Goal: Task Accomplishment & Management: Use online tool/utility

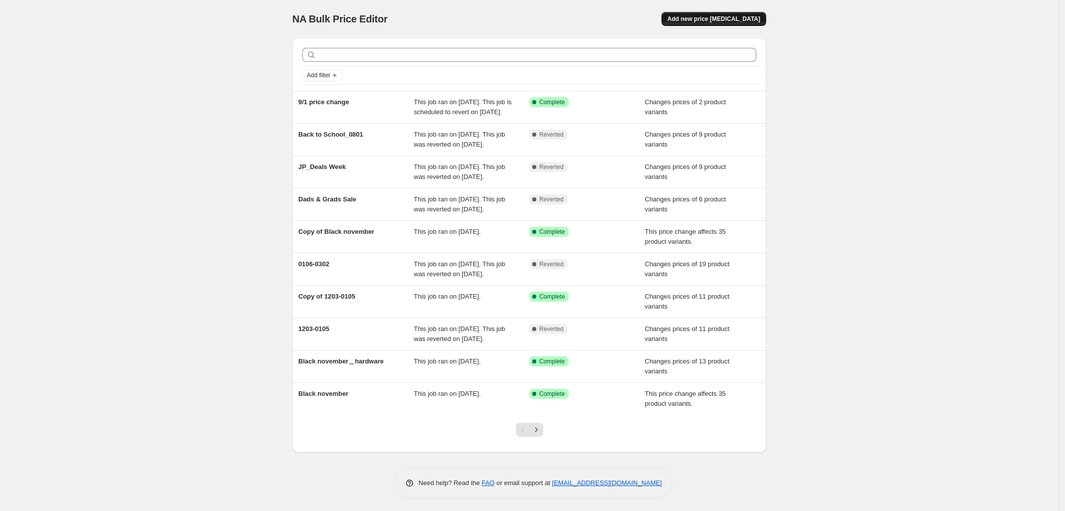
click at [739, 15] on span "Add new price [MEDICAL_DATA]" at bounding box center [713, 19] width 93 height 8
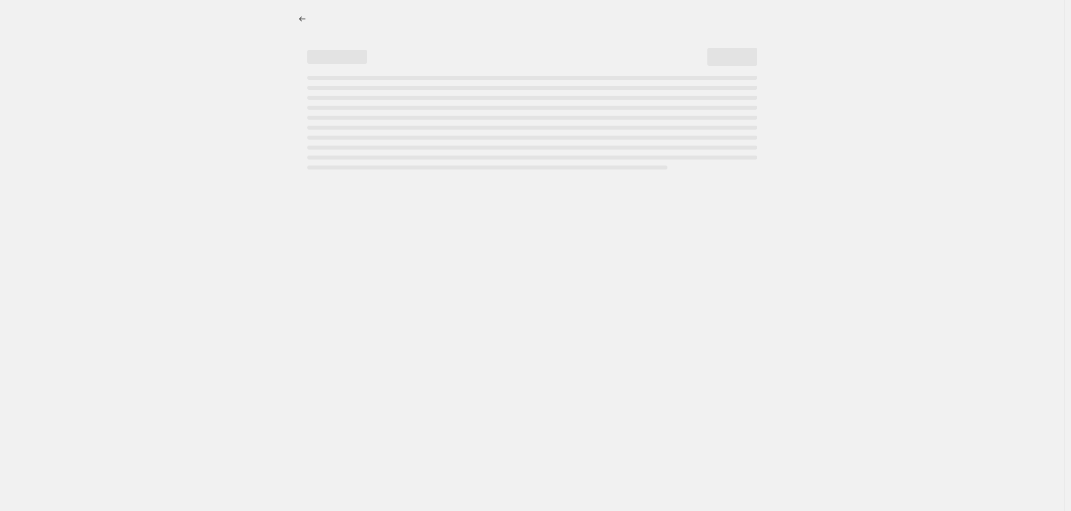
select select "percentage"
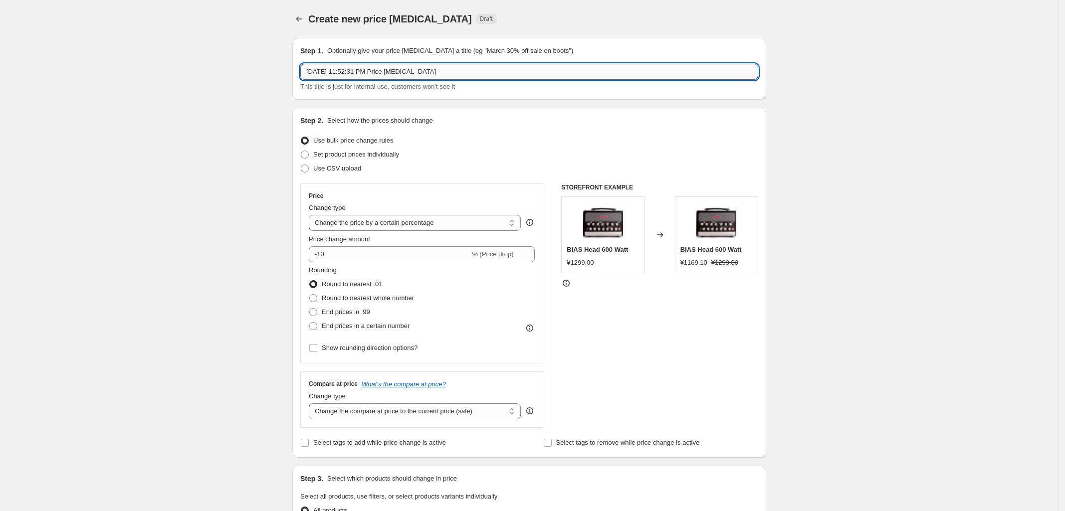
click at [455, 73] on input "[DATE] 11:52:31 PM Price [MEDICAL_DATA]" at bounding box center [529, 72] width 458 height 16
paste input "BIAS Legacy Products Update - 09182025"
type input "BIAS Legacy Products Update - 09182025"
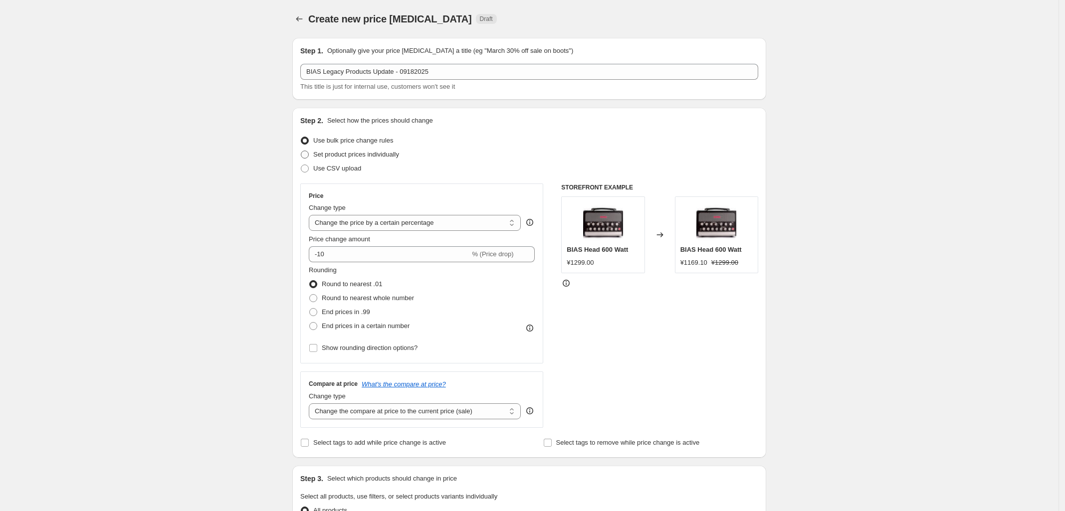
click at [308, 155] on span at bounding box center [305, 155] width 8 height 8
click at [301, 151] on input "Set product prices individually" at bounding box center [301, 151] width 0 height 0
radio input "true"
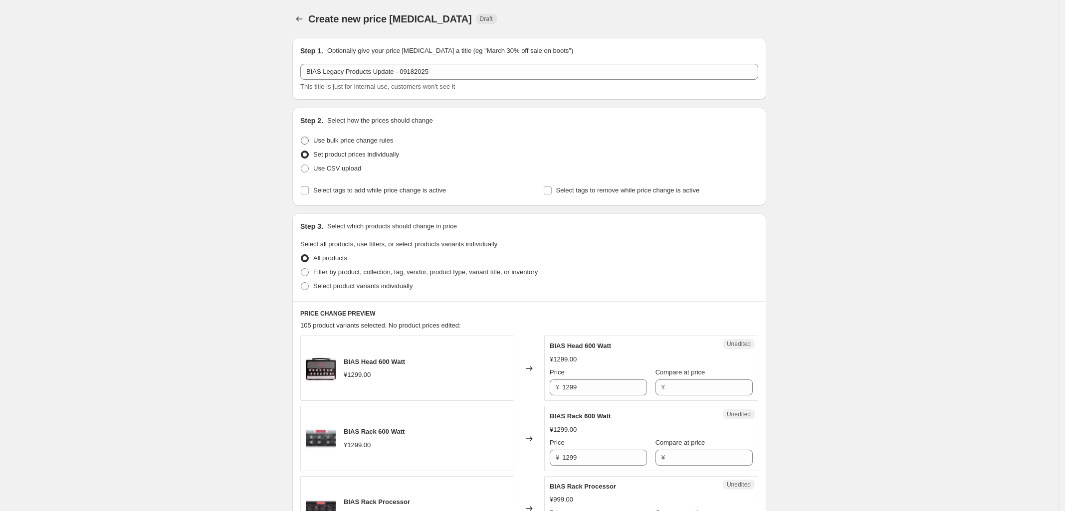
click at [304, 137] on span at bounding box center [305, 141] width 8 height 8
click at [301, 137] on input "Use bulk price change rules" at bounding box center [301, 137] width 0 height 0
radio input "true"
select select "percentage"
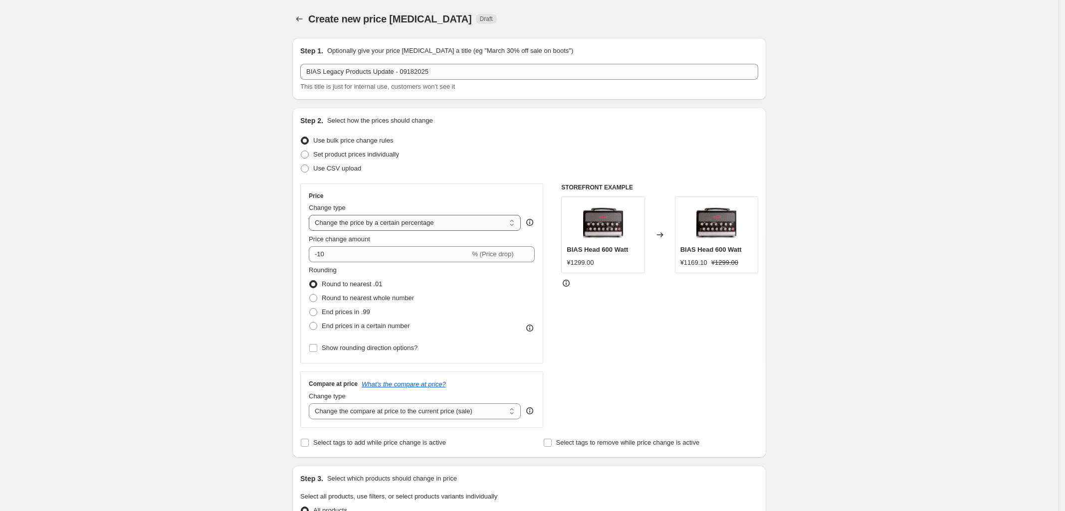
click at [435, 218] on select "Change the price to a certain amount Change the price by a certain amount Chang…" at bounding box center [415, 223] width 212 height 16
click at [579, 137] on div "Use bulk price change rules" at bounding box center [529, 141] width 458 height 14
click at [305, 152] on span at bounding box center [305, 155] width 8 height 8
click at [301, 151] on input "Set product prices individually" at bounding box center [301, 151] width 0 height 0
radio input "true"
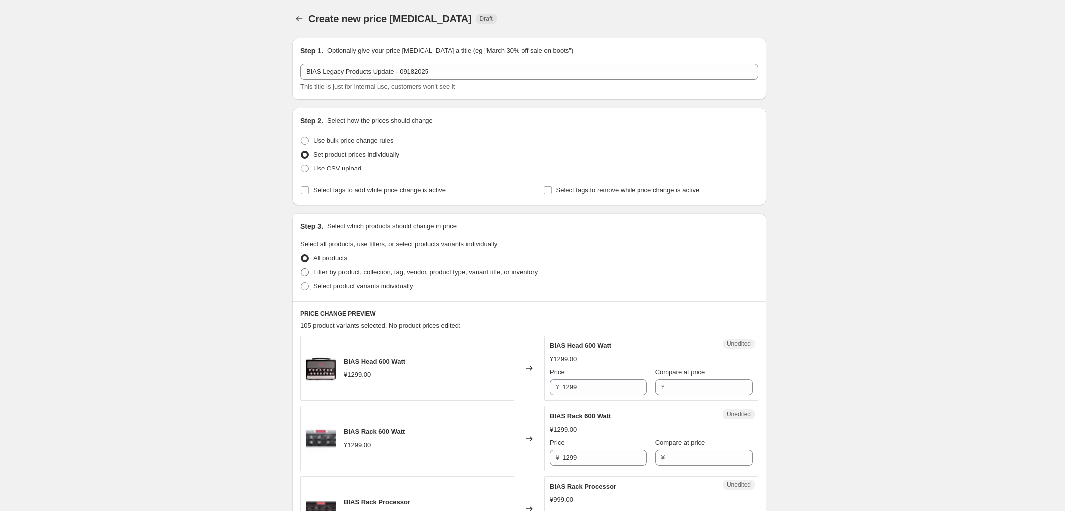
click at [306, 276] on span at bounding box center [305, 272] width 8 height 8
click at [301, 269] on input "Filter by product, collection, tag, vendor, product type, variant title, or inv…" at bounding box center [301, 268] width 0 height 0
radio input "true"
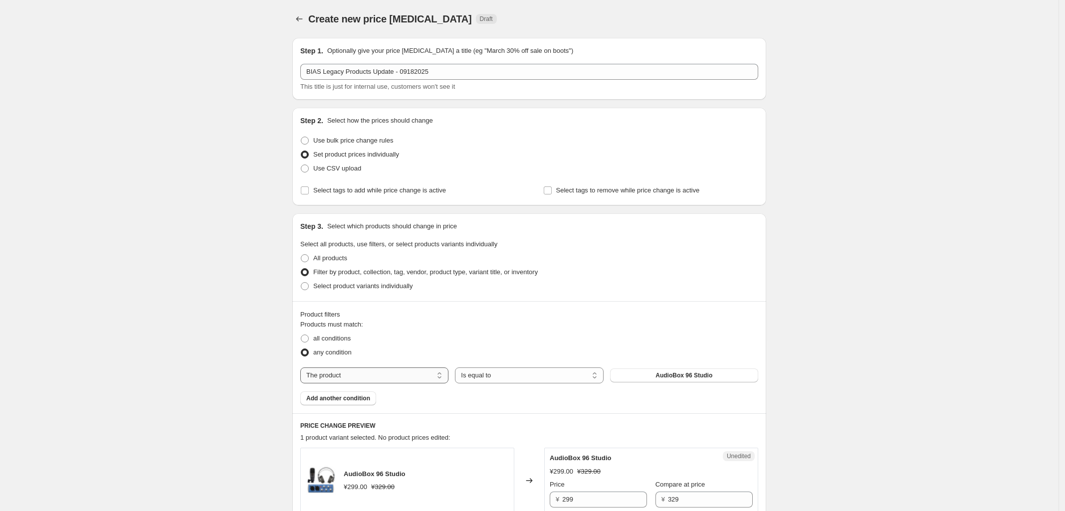
click at [403, 380] on select "The product The product's collection The product's tag The product's vendor The…" at bounding box center [374, 376] width 148 height 16
select select "collection"
click at [644, 374] on button "Accessories" at bounding box center [684, 376] width 148 height 14
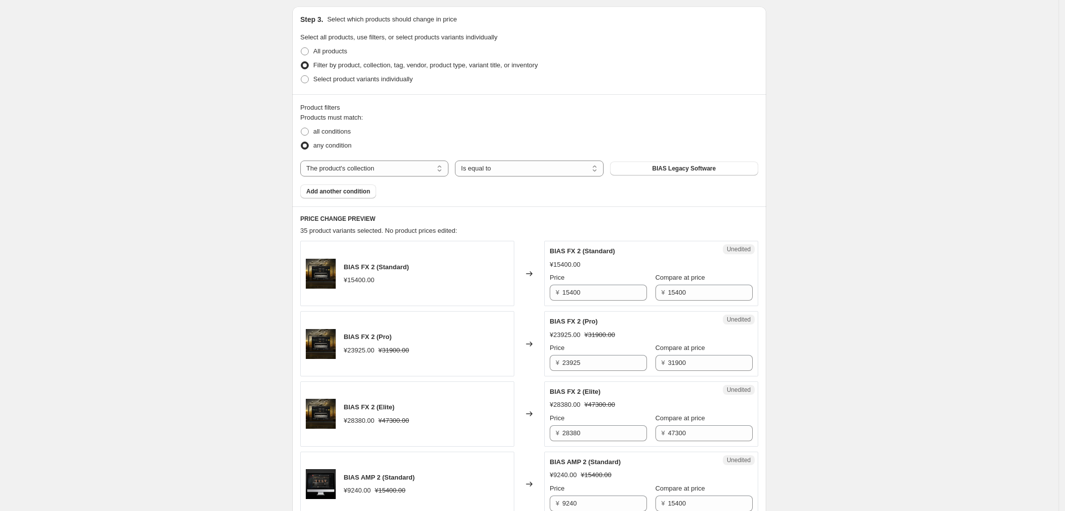
scroll to position [249, 0]
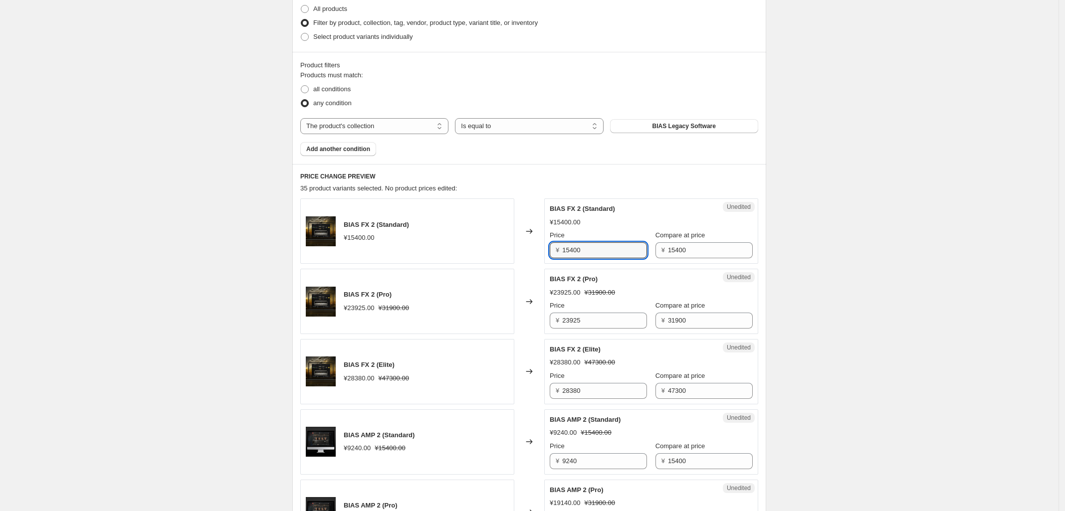
drag, startPoint x: 509, startPoint y: 252, endPoint x: 222, endPoint y: 252, distance: 286.8
click at [345, 252] on div "BIAS FX 2 (Standard) ¥15400.00 Changed to Unedited BIAS FX 2 (Standard) ¥15400.…" at bounding box center [529, 230] width 458 height 65
type input "0"
drag, startPoint x: 642, startPoint y: 254, endPoint x: 591, endPoint y: 261, distance: 51.8
click at [596, 260] on div "Unedited BIAS FX 2 (Standard) ¥15400.00 Price ¥ 0 Compare at price ¥ 15400" at bounding box center [651, 230] width 214 height 65
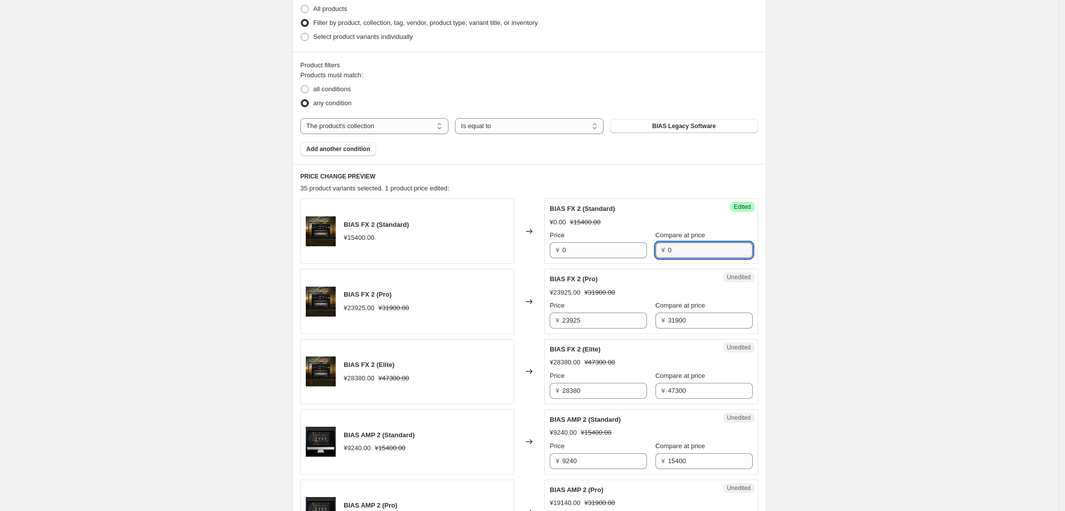
type input "0"
drag, startPoint x: 528, startPoint y: 328, endPoint x: 493, endPoint y: 334, distance: 35.4
click at [521, 329] on div "BIAS FX 2 (Pro) ¥23925.00 ¥31900.00 Changed to Unedited BIAS FX 2 (Pro) ¥23925.…" at bounding box center [529, 301] width 458 height 65
type input "0"
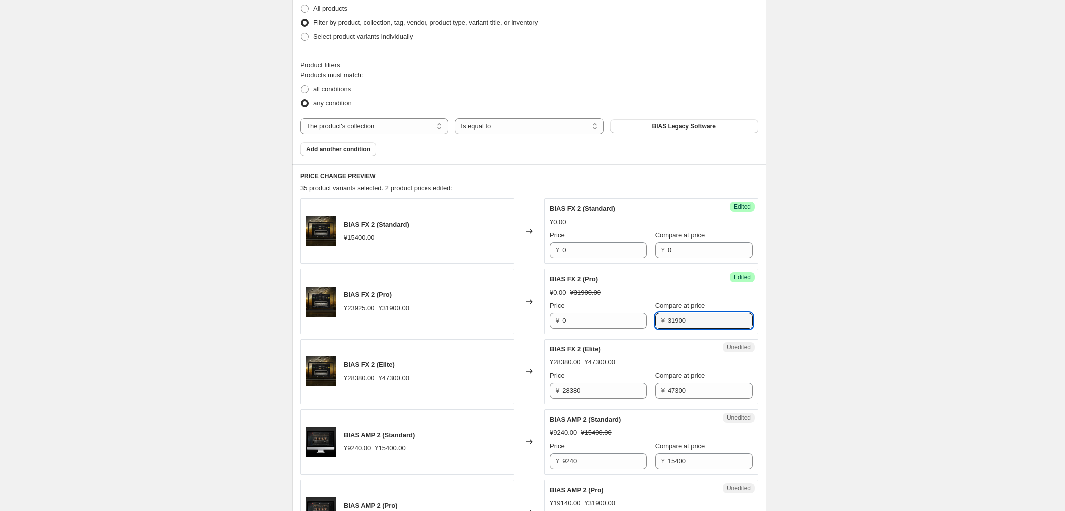
drag, startPoint x: 684, startPoint y: 320, endPoint x: 510, endPoint y: 344, distance: 175.6
click at [582, 328] on div "Price ¥ 0 Compare at price ¥ 31900" at bounding box center [651, 315] width 203 height 28
type input "0"
drag, startPoint x: 590, startPoint y: 390, endPoint x: 509, endPoint y: 399, distance: 81.9
click at [540, 395] on div "BIAS FX 2 (Elite) ¥28380.00 ¥47300.00 Changed to Unedited BIAS FX 2 (Elite) ¥28…" at bounding box center [529, 371] width 458 height 65
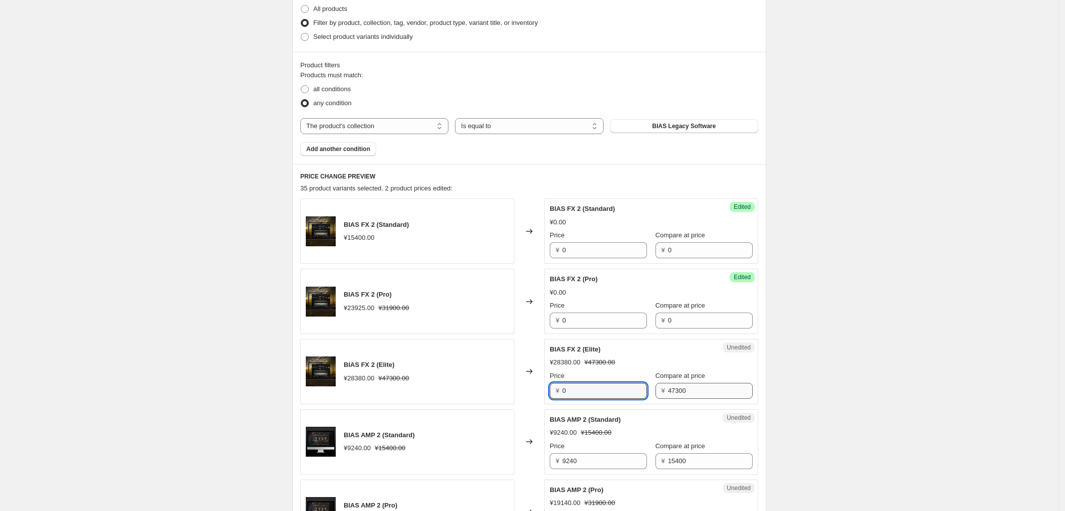
type input "0"
drag, startPoint x: 672, startPoint y: 394, endPoint x: 583, endPoint y: 398, distance: 89.8
click at [602, 394] on div "Price ¥ 0 Compare at price ¥ 47300" at bounding box center [651, 385] width 203 height 28
type input "0"
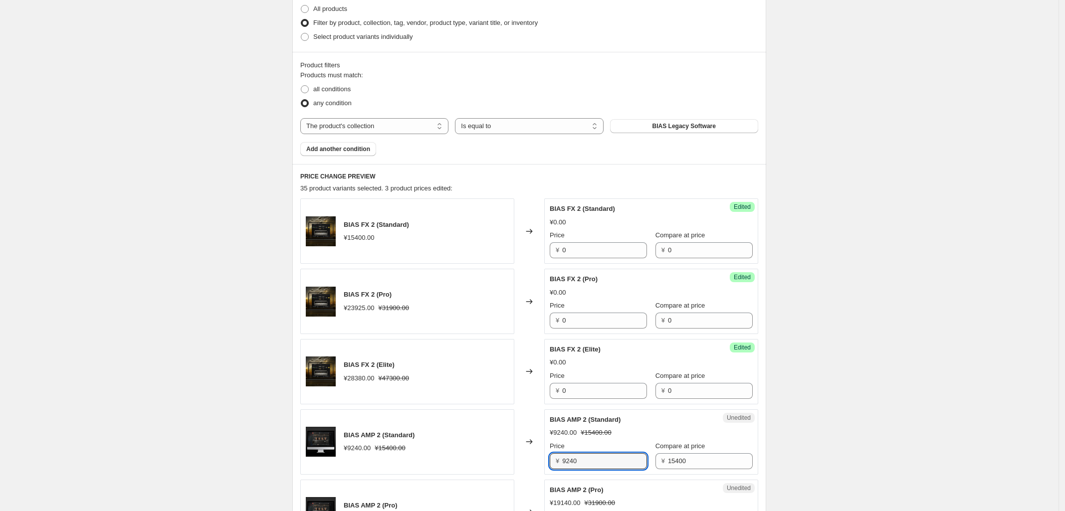
drag, startPoint x: 553, startPoint y: 460, endPoint x: 532, endPoint y: 473, distance: 24.6
click at [514, 465] on div "BIAS AMP 2 (Standard) ¥9240.00 ¥15400.00 Changed to Unedited BIAS AMP 2 (Standa…" at bounding box center [529, 441] width 458 height 65
type input "0"
drag, startPoint x: 627, startPoint y: 465, endPoint x: 602, endPoint y: 463, distance: 25.5
click at [614, 465] on div "Price ¥ 0 Compare at price ¥ 15400" at bounding box center [651, 455] width 203 height 28
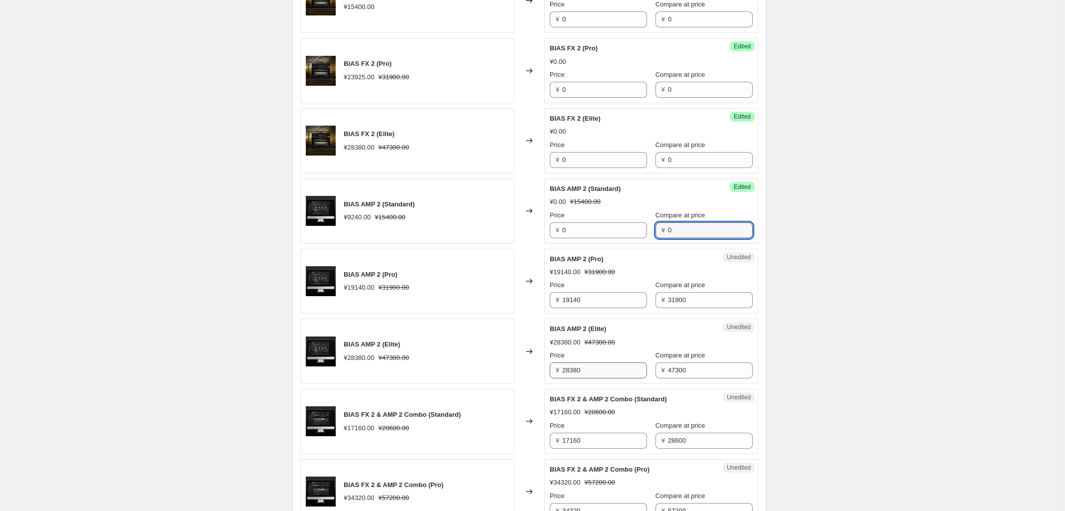
scroll to position [499, 0]
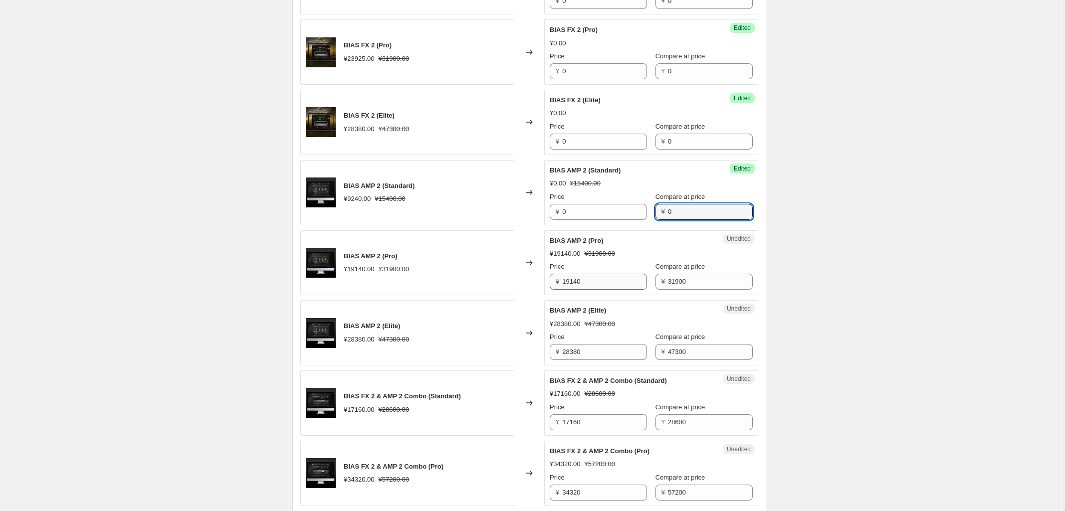
type input "0"
drag, startPoint x: 591, startPoint y: 275, endPoint x: 516, endPoint y: 277, distance: 74.8
click at [516, 277] on div "BIAS AMP 2 (Pro) ¥19140.00 ¥31900.00 Changed to Unedited BIAS AMP 2 (Pro) ¥1914…" at bounding box center [529, 262] width 458 height 65
type input "0"
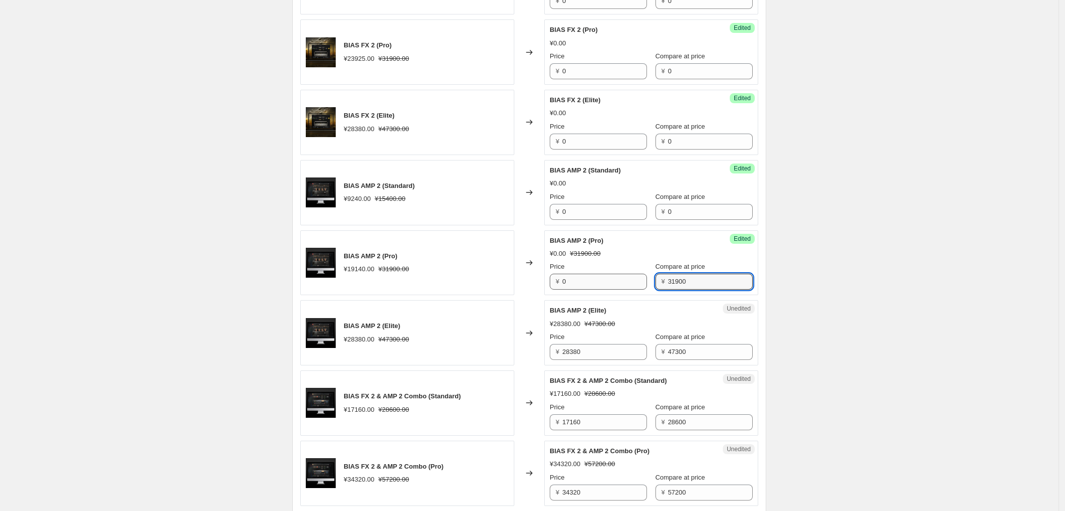
drag, startPoint x: 694, startPoint y: 283, endPoint x: 578, endPoint y: 289, distance: 116.9
click at [601, 284] on div "Price ¥ 0 Compare at price ¥ 31900" at bounding box center [651, 276] width 203 height 28
type input "0"
drag, startPoint x: 593, startPoint y: 356, endPoint x: 508, endPoint y: 361, distance: 85.9
click at [511, 357] on div "BIAS AMP 2 (Elite) ¥28380.00 ¥47300.00 Changed to Unedited BIAS AMP 2 (Elite) ¥…" at bounding box center [529, 332] width 458 height 65
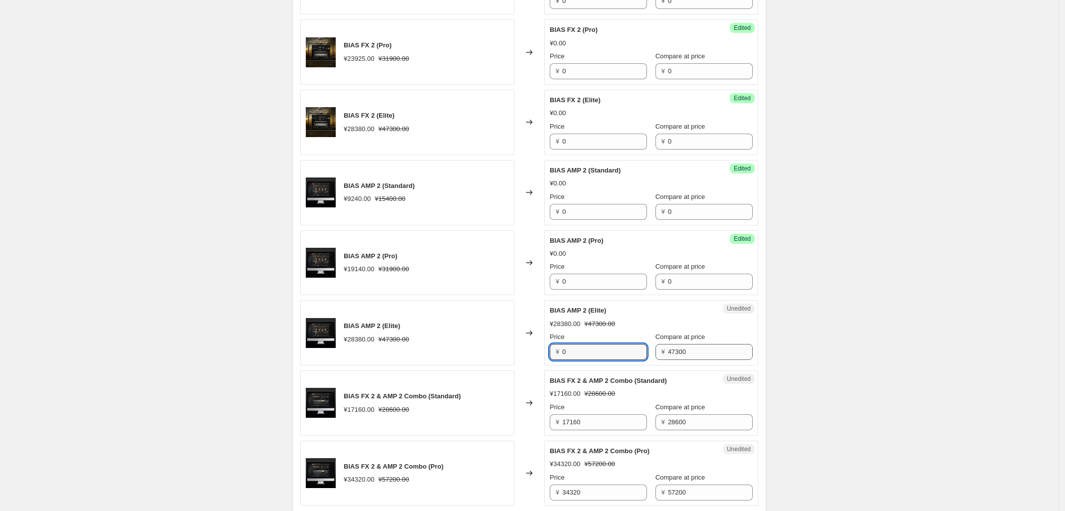
type input "0"
drag, startPoint x: 686, startPoint y: 361, endPoint x: 598, endPoint y: 367, distance: 87.5
click at [604, 365] on div "Success Edited BIAS AMP 2 (Elite) ¥0.00 ¥47300.00 Price ¥ 0 Compare at price ¥ …" at bounding box center [651, 332] width 214 height 65
type input "0"
drag, startPoint x: 563, startPoint y: 428, endPoint x: 516, endPoint y: 431, distance: 46.5
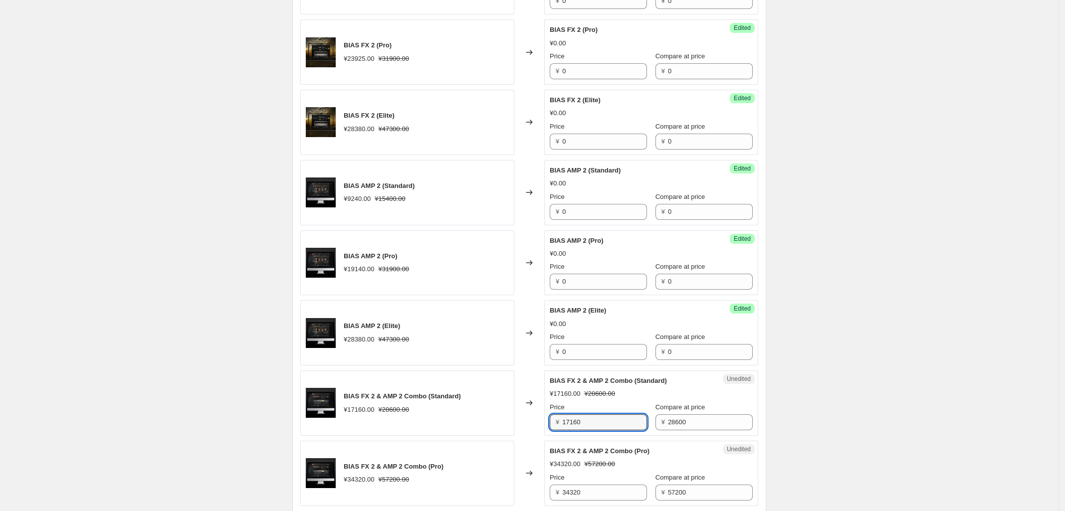
click at [546, 428] on div "BIAS FX 2 & AMP 2 Combo (Standard) ¥17160.00 ¥28600.00 Changed to Unedited BIAS…" at bounding box center [529, 403] width 458 height 65
type input "0"
click at [616, 435] on div "Unedited BIAS FX 2 & AMP 2 Combo (Standard) ¥17160.00 ¥28600.00 Price ¥ 0 Compa…" at bounding box center [651, 403] width 214 height 65
type input "0"
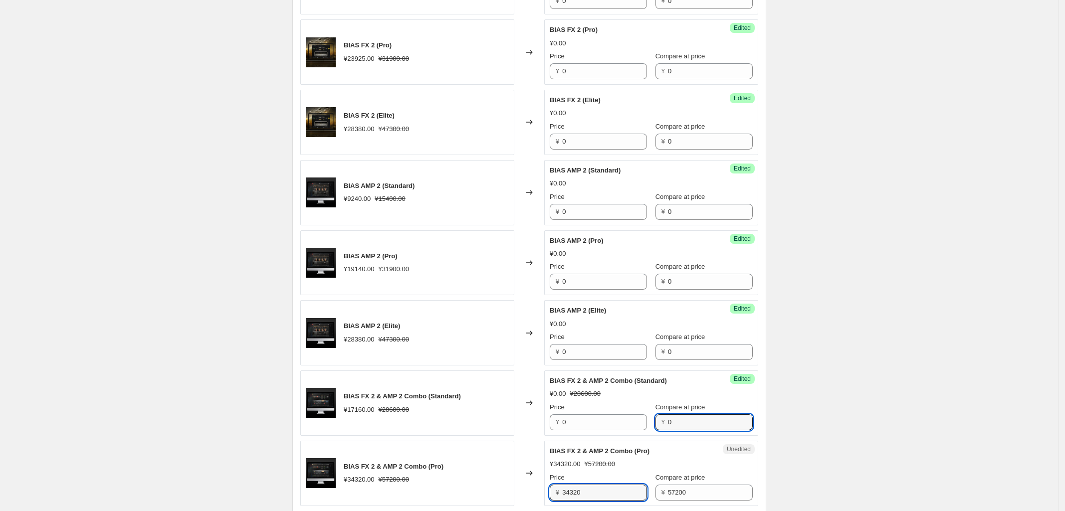
drag, startPoint x: 553, startPoint y: 497, endPoint x: 519, endPoint y: 503, distance: 34.4
click at [534, 499] on div "BIAS FX 2 & AMP 2 Combo (Pro) ¥34320.00 ¥57200.00 Changed to Unedited BIAS FX 2…" at bounding box center [529, 473] width 458 height 65
type input "0"
drag, startPoint x: 659, startPoint y: 499, endPoint x: 604, endPoint y: 499, distance: 54.4
click at [604, 499] on div "Price ¥ 0 Compare at price ¥ 57200" at bounding box center [651, 487] width 203 height 28
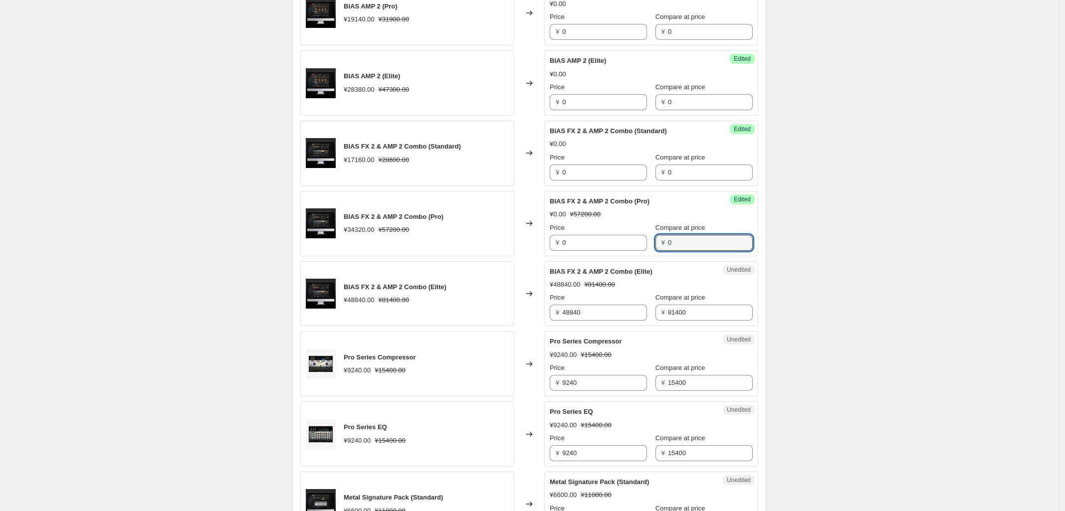
scroll to position [873, 0]
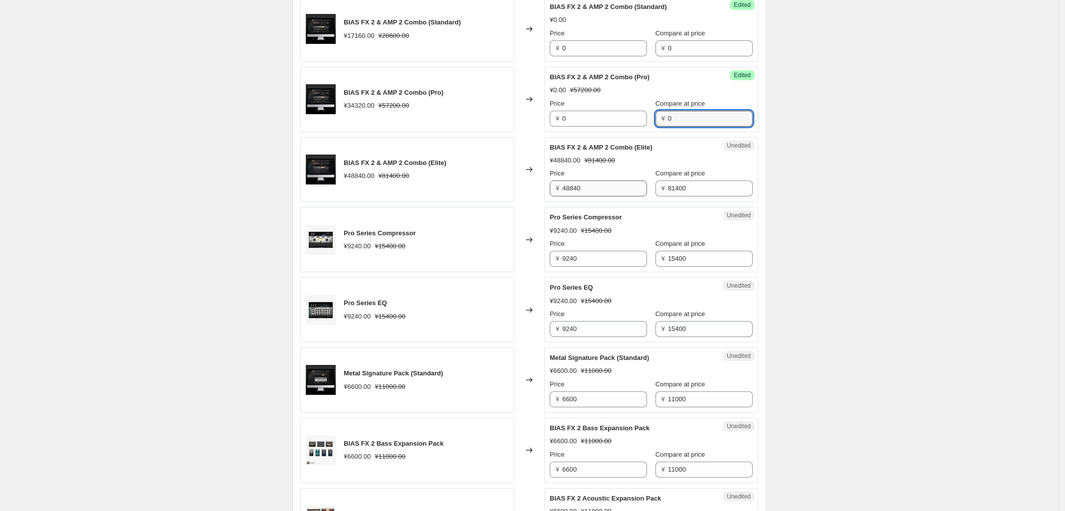
type input "0"
drag, startPoint x: 587, startPoint y: 194, endPoint x: 528, endPoint y: 194, distance: 59.3
click at [534, 194] on div "BIAS FX 2 & AMP 2 Combo (Elite) ¥48840.00 ¥81400.00 Changed to Unedited BIAS FX…" at bounding box center [529, 169] width 458 height 65
type input "0"
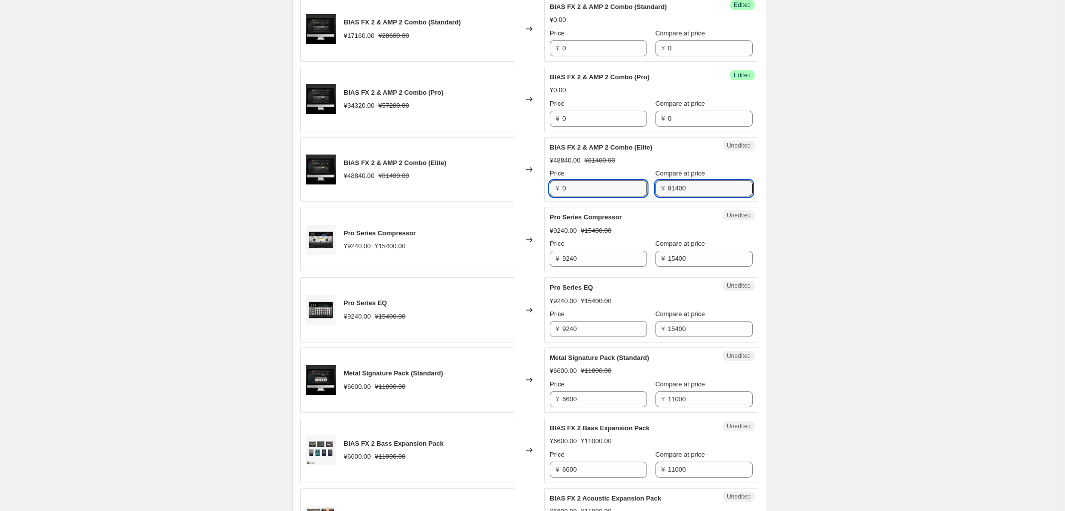
drag, startPoint x: 677, startPoint y: 185, endPoint x: 507, endPoint y: 206, distance: 171.4
click at [524, 202] on div "BIAS FX 2 & AMP 2 Combo (Elite) ¥48840.00 ¥81400.00 Changed to Unedited BIAS FX…" at bounding box center [529, 169] width 458 height 65
type input "0"
drag, startPoint x: 551, startPoint y: 259, endPoint x: 544, endPoint y: 259, distance: 7.0
click at [547, 259] on div "Unedited Pro Series Compressor ¥9240.00 ¥15400.00 Price ¥ 9240 Compare at price…" at bounding box center [651, 239] width 214 height 65
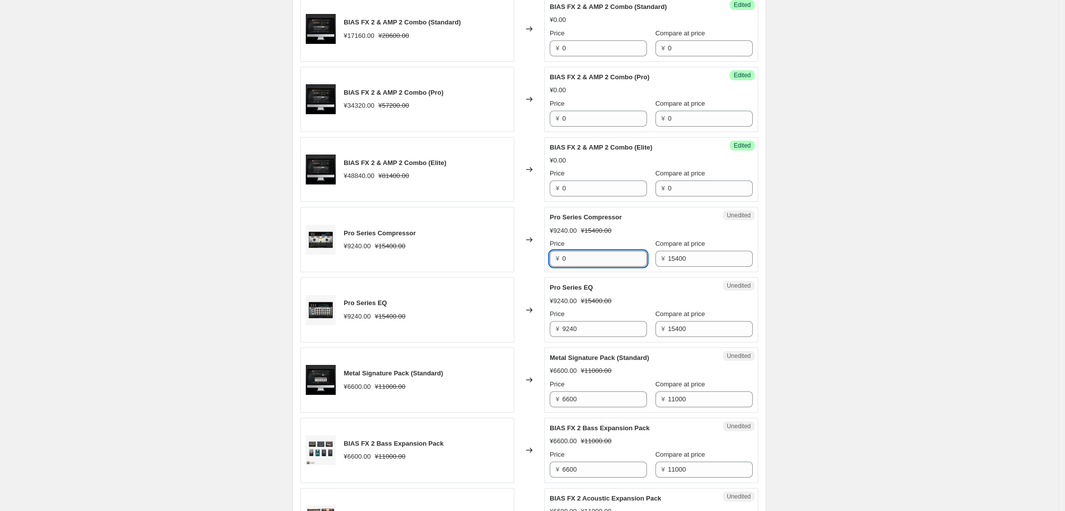
type input "0"
drag, startPoint x: 632, startPoint y: 263, endPoint x: 616, endPoint y: 265, distance: 16.6
click at [616, 265] on div "Price ¥ 0 Compare at price ¥ 15400" at bounding box center [651, 253] width 203 height 28
type input "0"
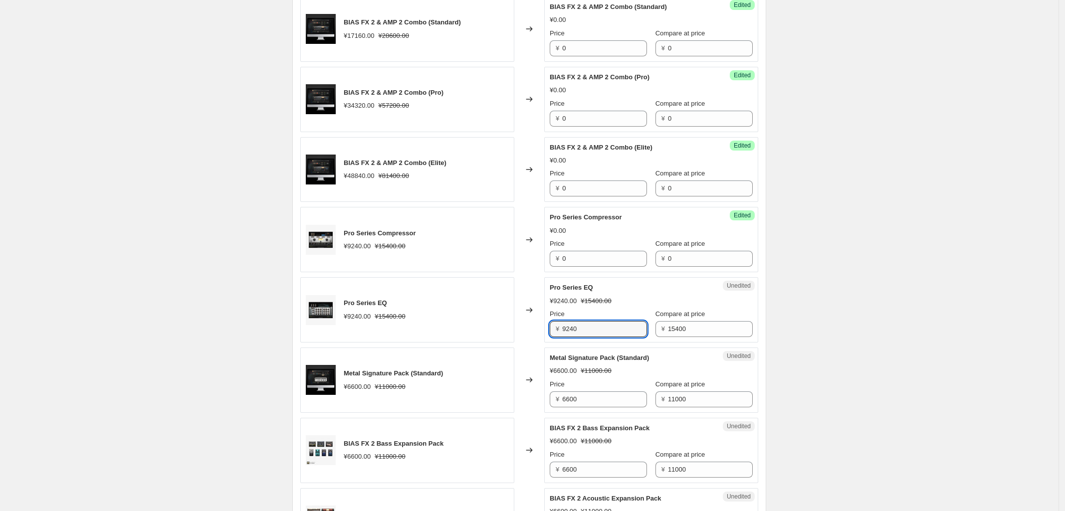
drag, startPoint x: 599, startPoint y: 335, endPoint x: 499, endPoint y: 347, distance: 100.9
click at [486, 339] on div "Pro Series EQ ¥9240.00 ¥15400.00 Changed to Unedited Pro Series EQ ¥9240.00 ¥15…" at bounding box center [529, 309] width 458 height 65
type input "0"
drag, startPoint x: 689, startPoint y: 330, endPoint x: 474, endPoint y: 361, distance: 217.1
click at [545, 348] on div "BIAS FX 2 (Standard) ¥15400.00 Changed to Success Edited BIAS FX 2 (Standard) ¥…" at bounding box center [529, 284] width 458 height 1419
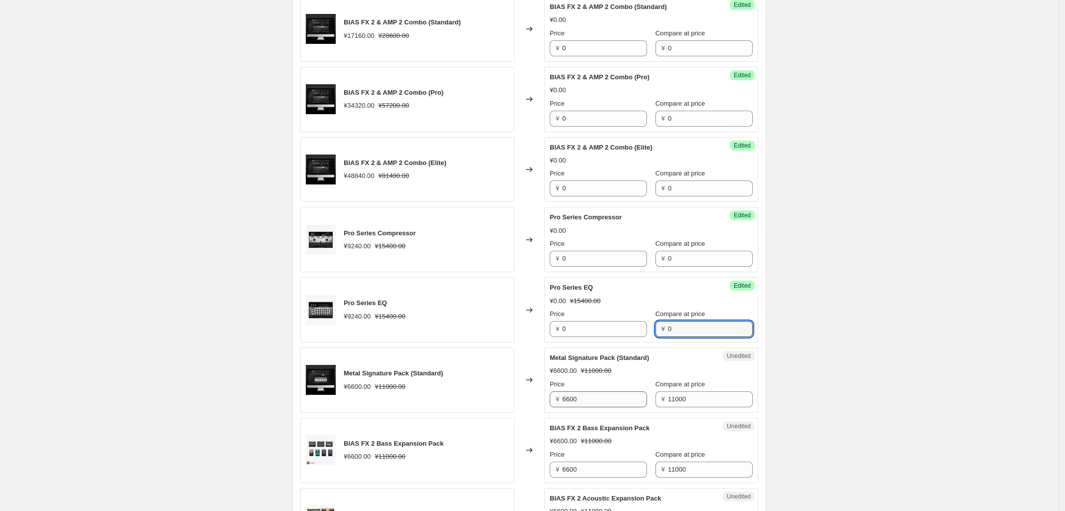
type input "0"
drag, startPoint x: 591, startPoint y: 400, endPoint x: 482, endPoint y: 400, distance: 108.7
click at [494, 400] on div "Metal Signature Pack (Standard) ¥6600.00 ¥11000.00 Changed to Unedited Metal Si…" at bounding box center [529, 380] width 458 height 65
type input "0"
drag, startPoint x: 680, startPoint y: 398, endPoint x: 524, endPoint y: 423, distance: 158.2
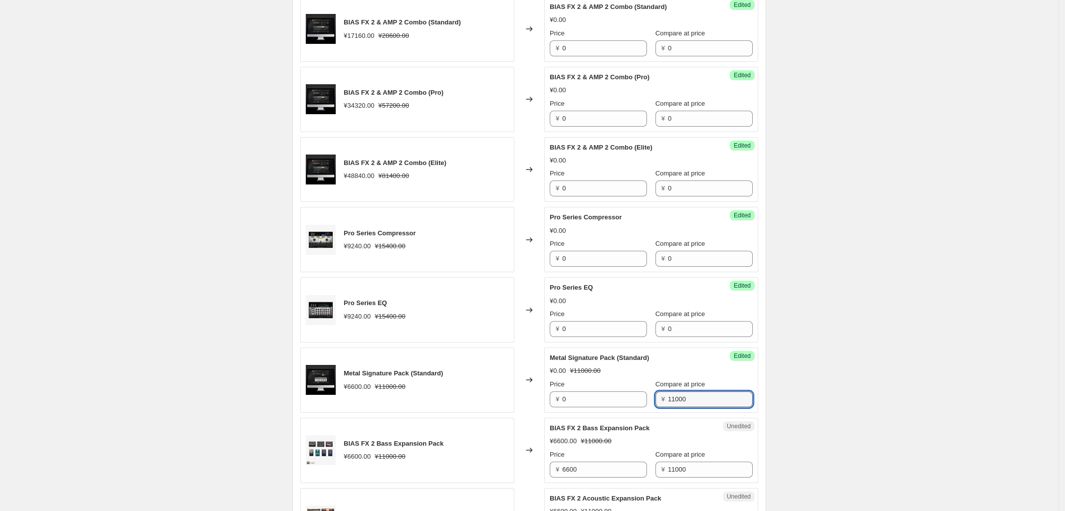
click at [594, 407] on div "Price ¥ 0 Compare at price ¥ 11000" at bounding box center [651, 394] width 203 height 28
type input "0"
drag, startPoint x: 593, startPoint y: 475, endPoint x: 495, endPoint y: 476, distance: 98.8
click at [505, 476] on div "BIAS FX 2 Bass Expansion Pack ¥6600.00 ¥11000.00 Changed to Unedited BIAS FX 2 …" at bounding box center [529, 450] width 458 height 65
type input "0"
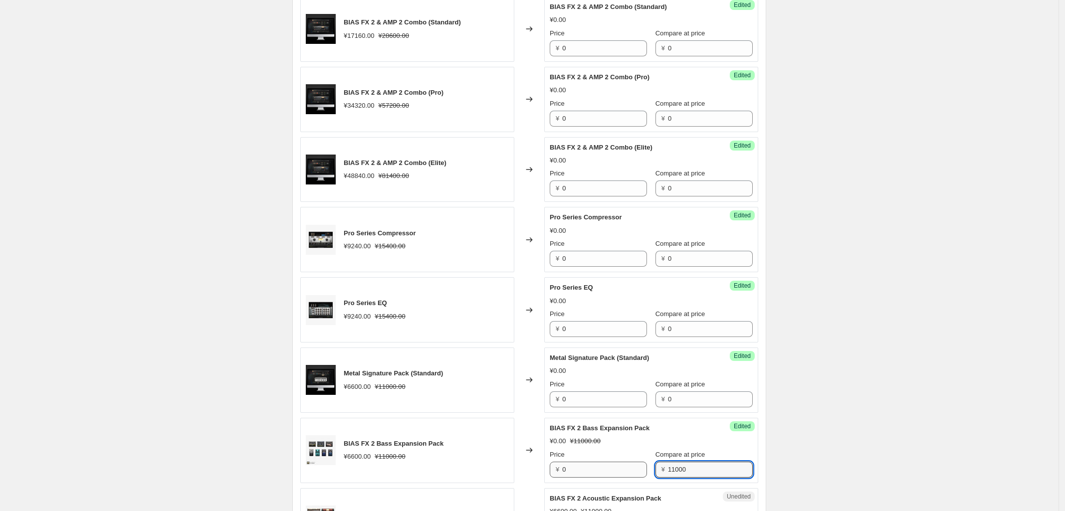
drag, startPoint x: 595, startPoint y: 477, endPoint x: 578, endPoint y: 479, distance: 17.6
click at [578, 478] on div "Price ¥ 0 Compare at price ¥ 11000" at bounding box center [651, 464] width 203 height 28
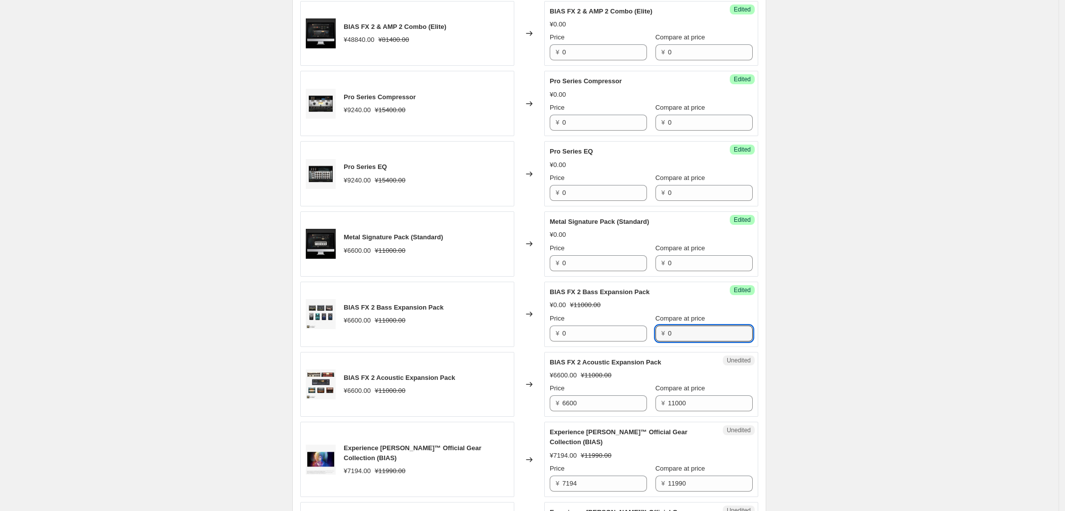
scroll to position [1184, 0]
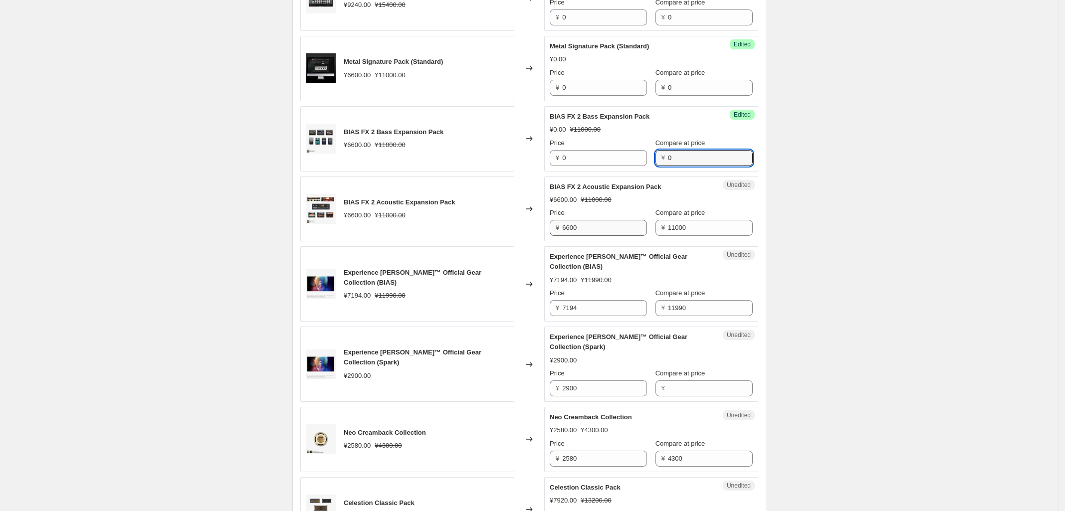
type input "0"
drag, startPoint x: 592, startPoint y: 227, endPoint x: 487, endPoint y: 226, distance: 105.7
click at [499, 226] on div "BIAS FX 2 Acoustic Expansion Pack ¥6600.00 ¥11000.00 Changed to Unedited BIAS F…" at bounding box center [529, 209] width 458 height 65
type input "0"
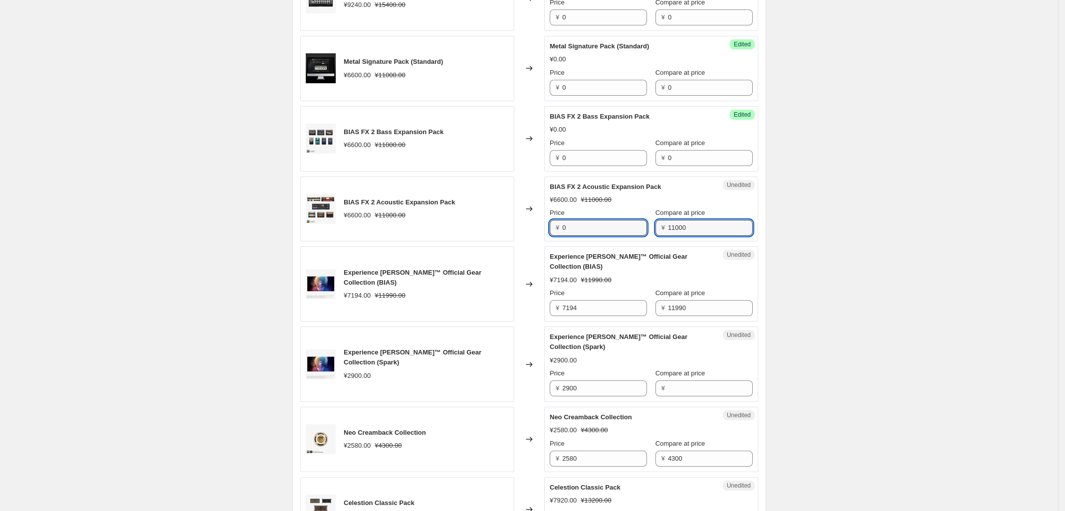
drag, startPoint x: 675, startPoint y: 230, endPoint x: 567, endPoint y: 257, distance: 111.0
click at [624, 235] on div "Price ¥ 0 Compare at price ¥ 11000" at bounding box center [651, 222] width 203 height 28
type input "0"
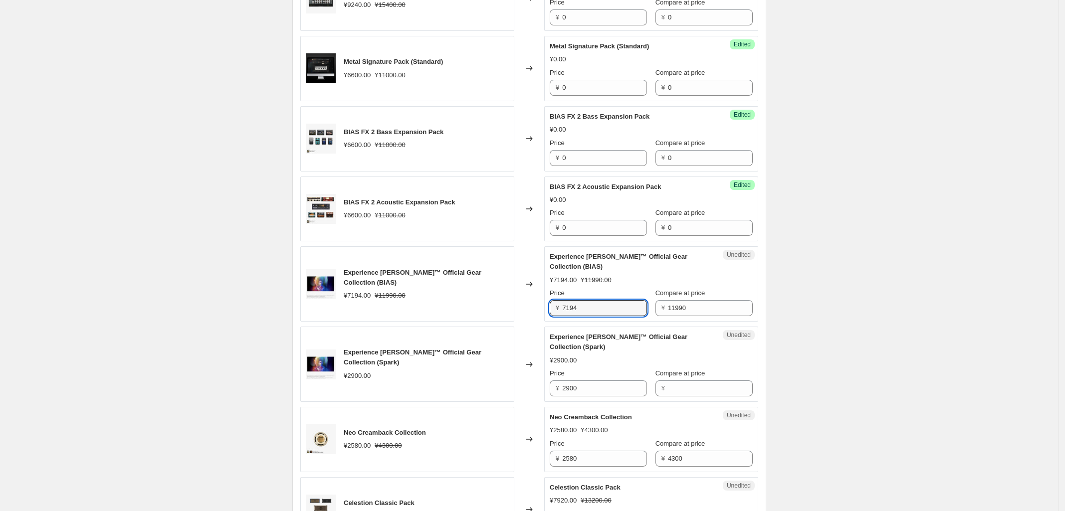
drag, startPoint x: 588, startPoint y: 314, endPoint x: 507, endPoint y: 318, distance: 81.9
click at [533, 315] on div "Experience [PERSON_NAME]™ Official Gear Collection (BIAS) ¥7194.00 ¥11990.00 Ch…" at bounding box center [529, 283] width 458 height 75
type input "0"
drag, startPoint x: 687, startPoint y: 310, endPoint x: 547, endPoint y: 339, distance: 143.7
click at [584, 322] on div "Success Edited Experience [PERSON_NAME]™ Official Gear Collection (BIAS) ¥0.00 …" at bounding box center [651, 283] width 214 height 75
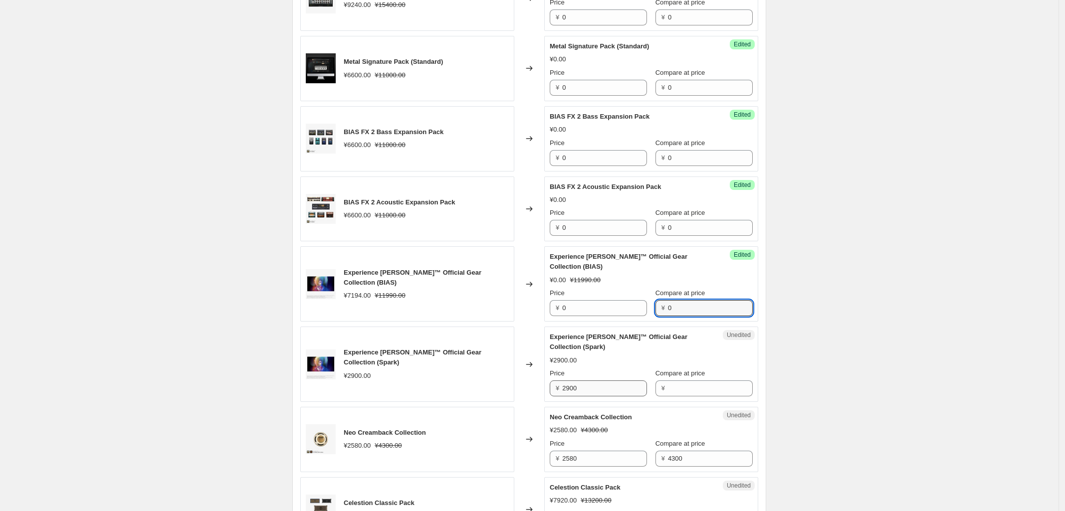
type input "0"
drag, startPoint x: 588, startPoint y: 390, endPoint x: 512, endPoint y: 394, distance: 77.0
click at [518, 394] on div "Experience [PERSON_NAME]™ Official Gear Collection (Spark) ¥2900.00 Changed to …" at bounding box center [529, 364] width 458 height 75
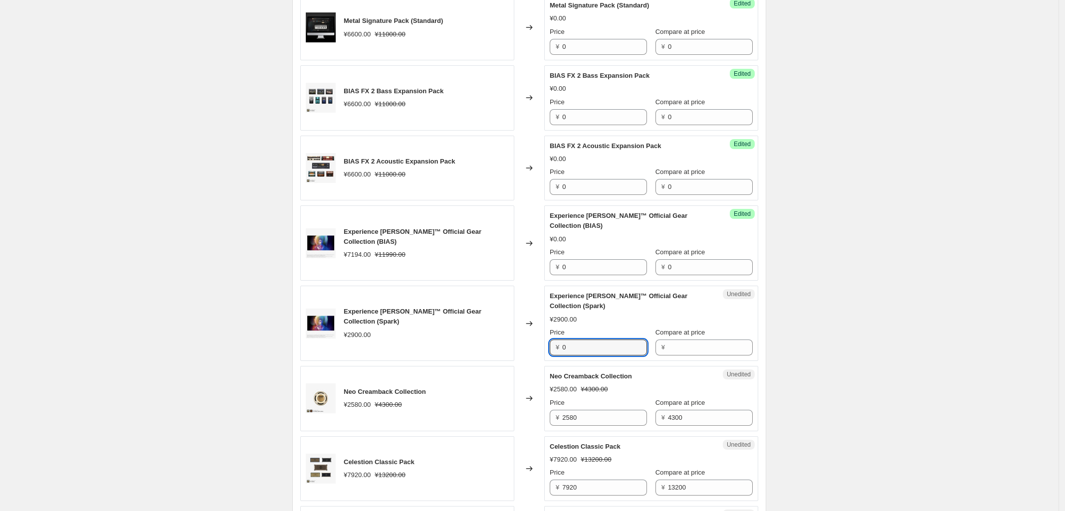
scroll to position [1247, 0]
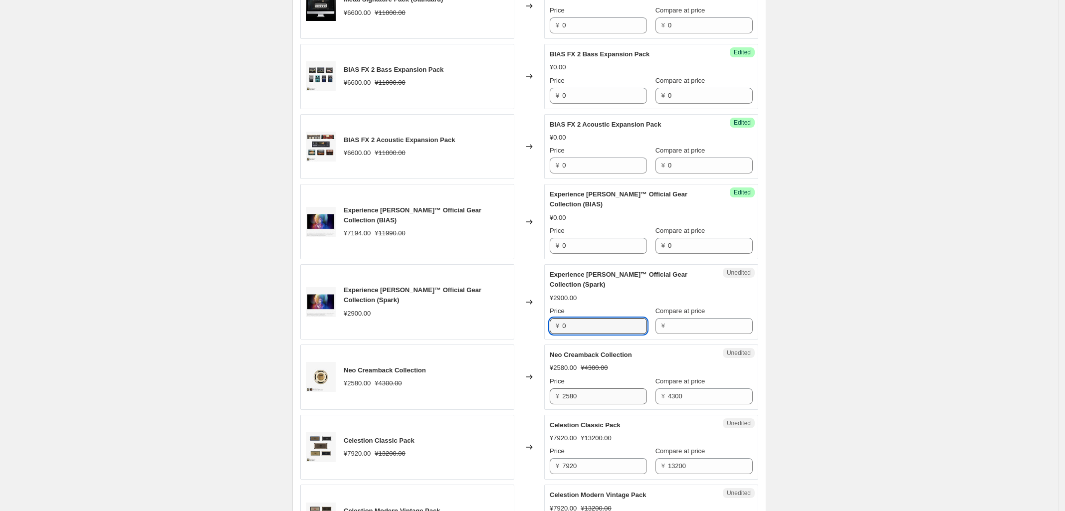
type input "0"
drag
type input "0"
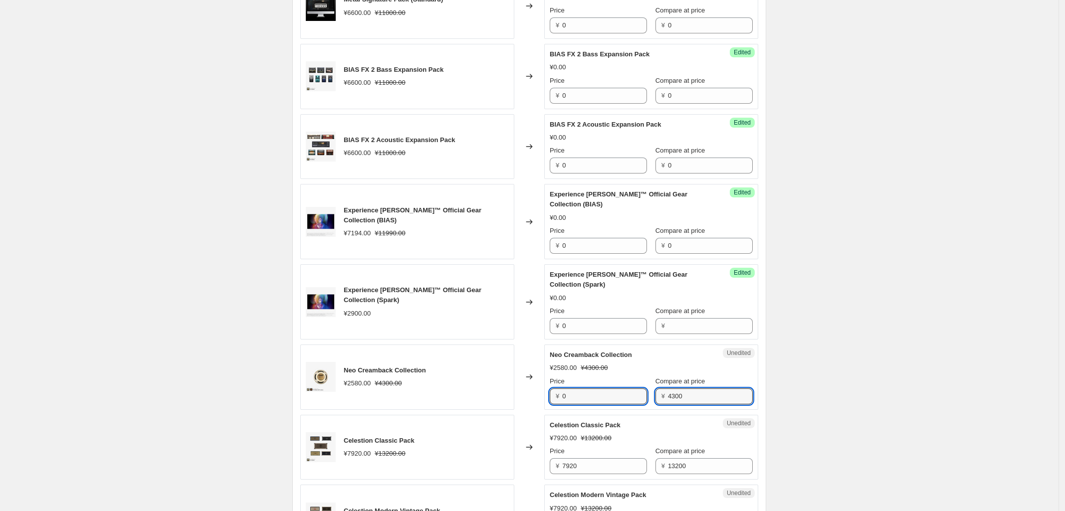
type input "0"
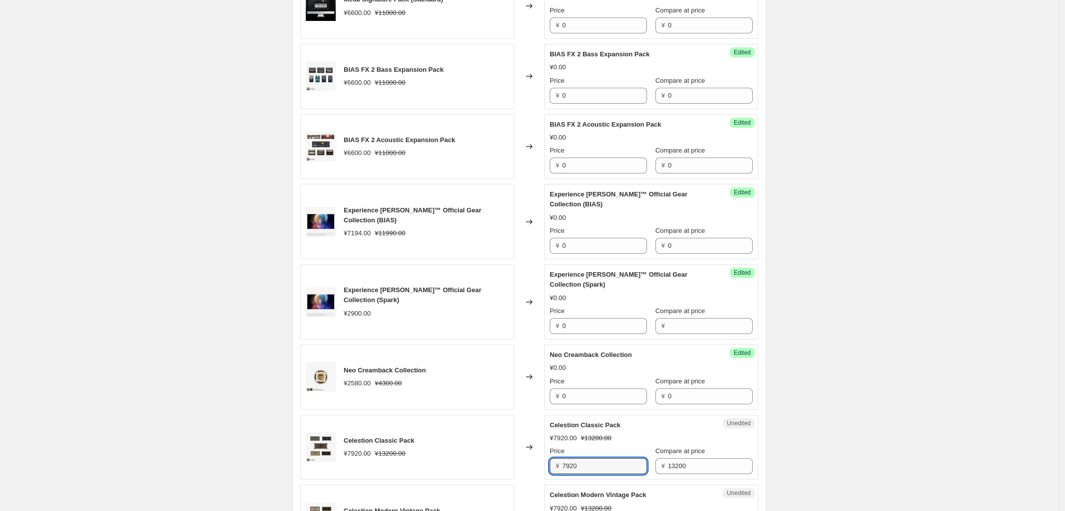
click at [510, 471] on div "Celestion Classic Pack ¥7920.00 ¥13200.00 Changed to Unedited Celestion Classic…" at bounding box center [529, 447] width 458 height 65
type input "0"
click at [566, 474] on div "Price ¥ 0 Compare at price ¥ 13200" at bounding box center [651, 460] width 203 height 28
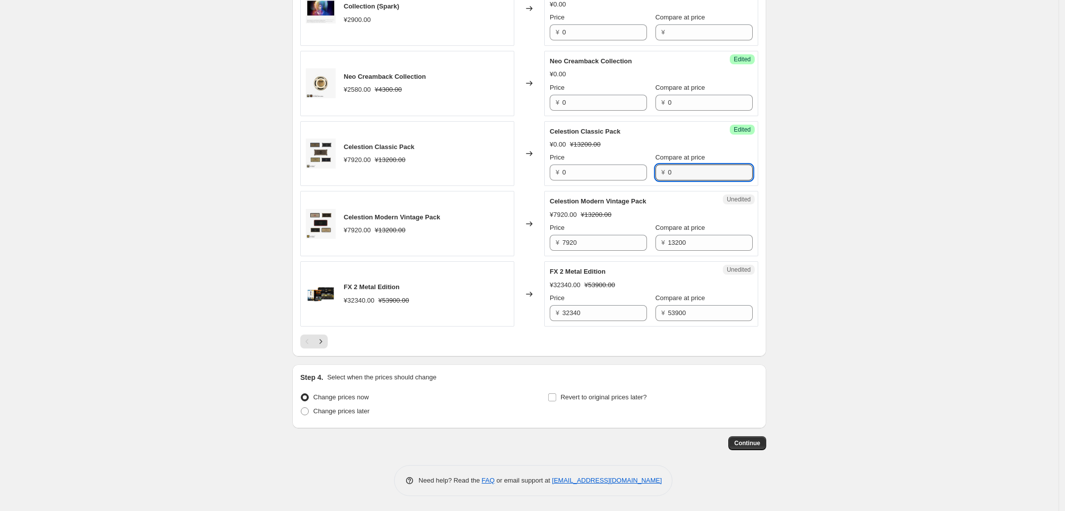
scroll to position [1545, 0]
type input "0"
click at [534, 248] on div "Celestion Modern Vintage Pack ¥7920.00 ¥13200.00 Changed to Unedited Celestion …" at bounding box center [529, 223] width 458 height 65
type input "0"
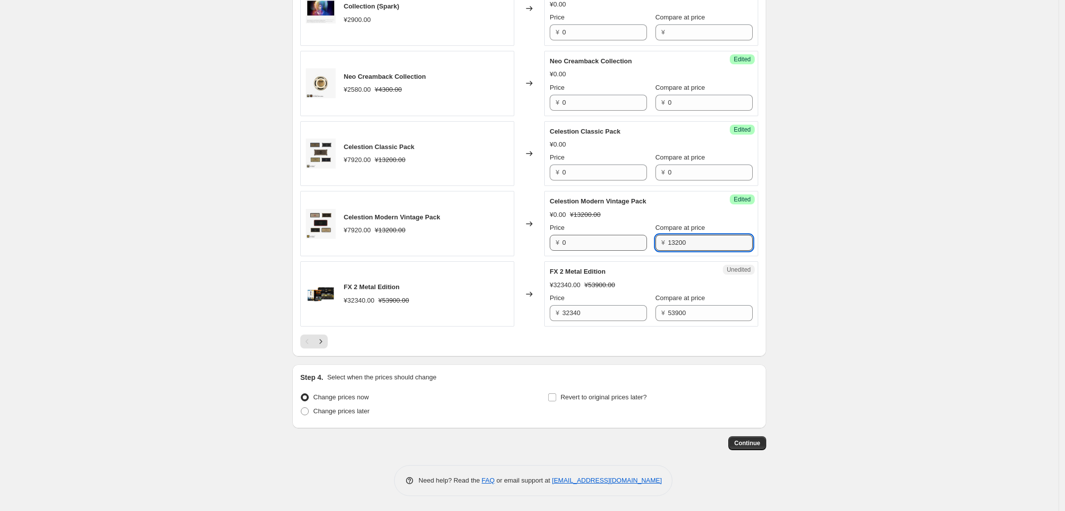
click at [605, 245] on div "Price ¥ 0 Compare at price ¥ 13200" at bounding box center [651, 237] width 203 height 28
type input "0"
click at [523, 313] on div "FX 2 Metal Edition ¥32340.00 ¥53900.00 Changed to Unedited FX 2 Metal Edition ¥…" at bounding box center [529, 293] width 458 height 65
type input "0"
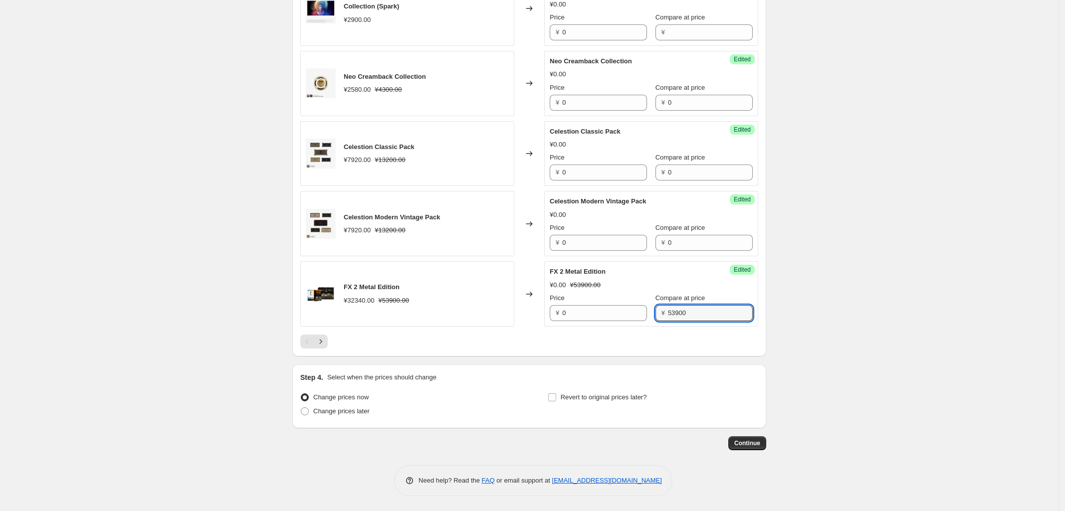
click at [558, 323] on div "Success Edited FX 2 Metal Edition ¥0.00 ¥53900.00 Price ¥ 0 Compare at price ¥ …" at bounding box center [651, 293] width 214 height 65
type input "0"
click at [323, 343] on icon "Next" at bounding box center [321, 342] width 10 height 10
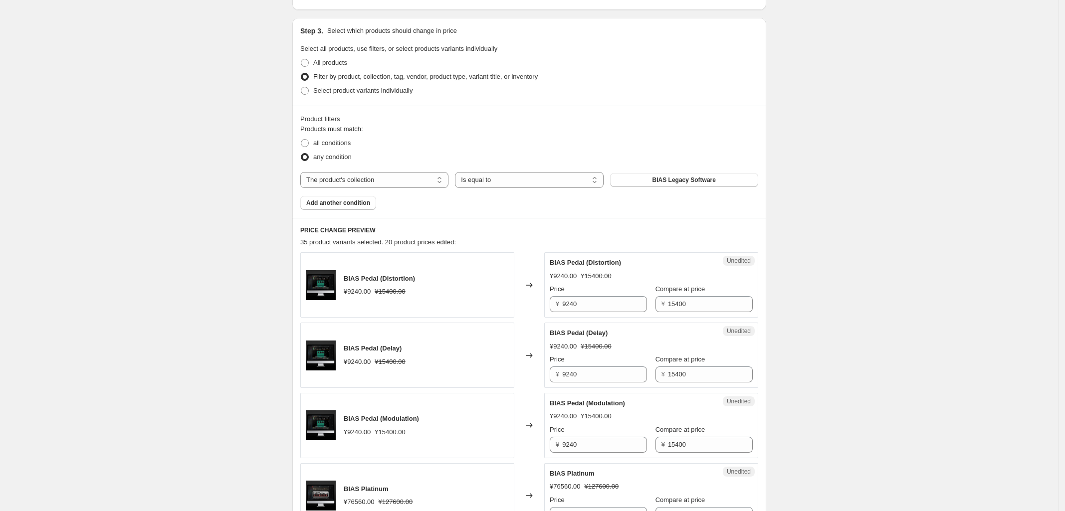
scroll to position [300, 0]
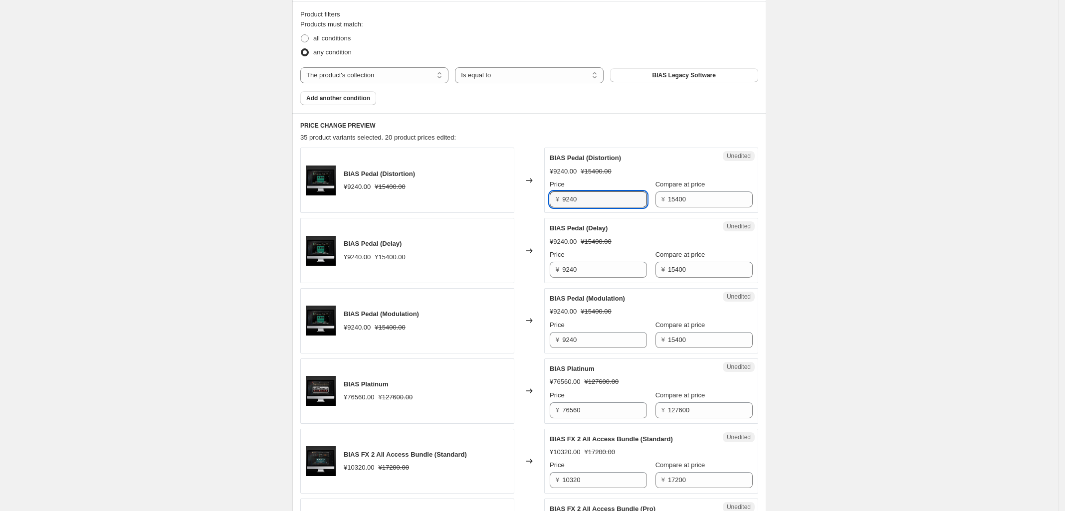
click at [506, 203] on div "BIAS Pedal (Distortion) ¥9240.00 ¥15400.00 Changed to Unedited BIAS Pedal (Dist…" at bounding box center [529, 180] width 458 height 65
type input "0"
click at [574, 211] on div "Success Edited [PERSON_NAME] (Distortion) ¥0.00 ¥15400.00 Price ¥ 0 Compare at …" at bounding box center [651, 180] width 214 height 65
type input "0"
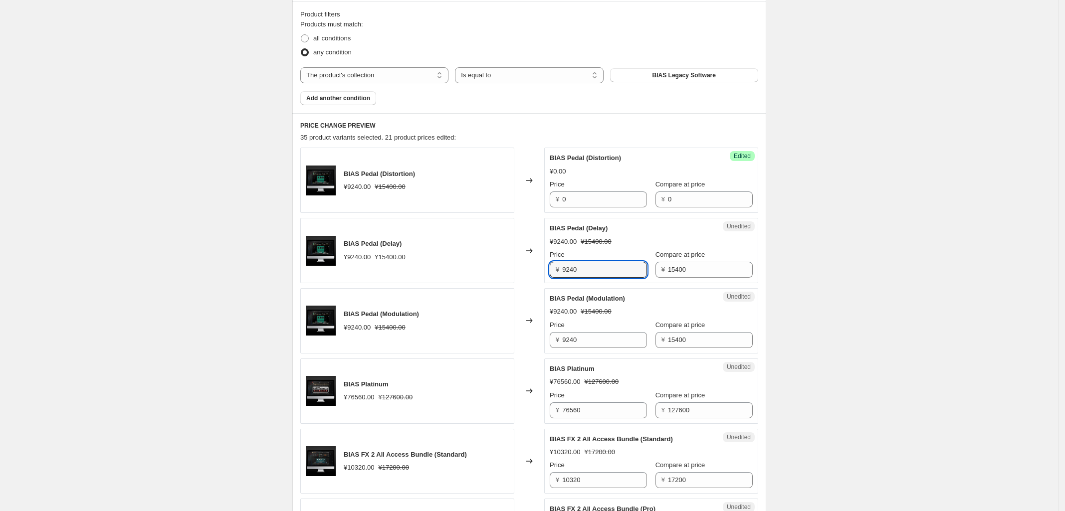
click at [538, 270] on div "BIAS Pedal (Delay) ¥9240.00 ¥15400.00 Changed to Unedited BIAS Pedal (Delay) ¥9…" at bounding box center [529, 250] width 458 height 65
type input "0"
click at [616, 275] on div "Price ¥ 0 Compare at price ¥ 15400" at bounding box center [651, 264] width 203 height 28
type input "0"
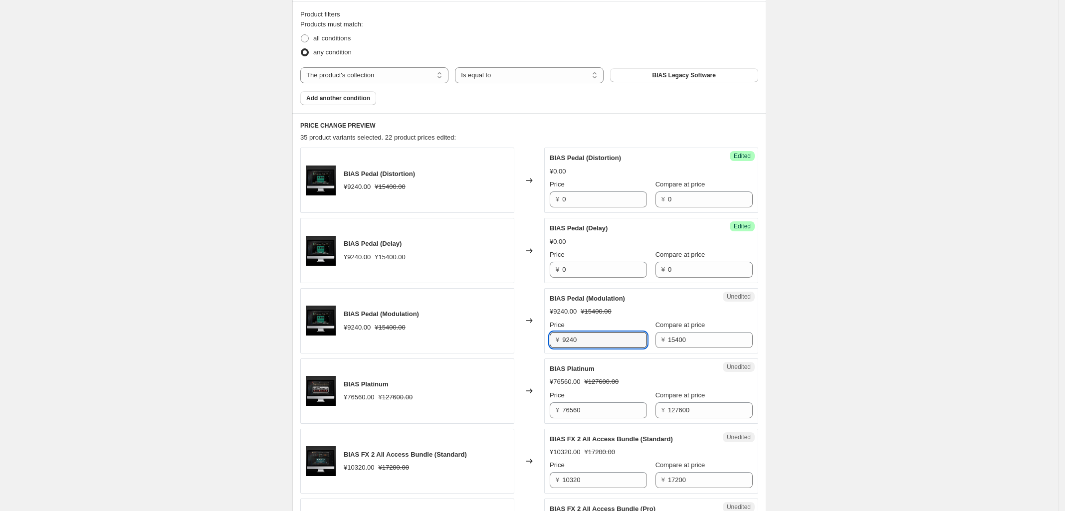
click at [549, 345] on div "Unedited BIAS Pedal (Modulation) ¥9240.00 ¥15400.00 Price ¥ 9240 Compare at pri…" at bounding box center [651, 320] width 214 height 65
type input "0"
click at [630, 341] on div "Price ¥ 0 Compare at price ¥ 15400" at bounding box center [651, 334] width 203 height 28
type input "0"
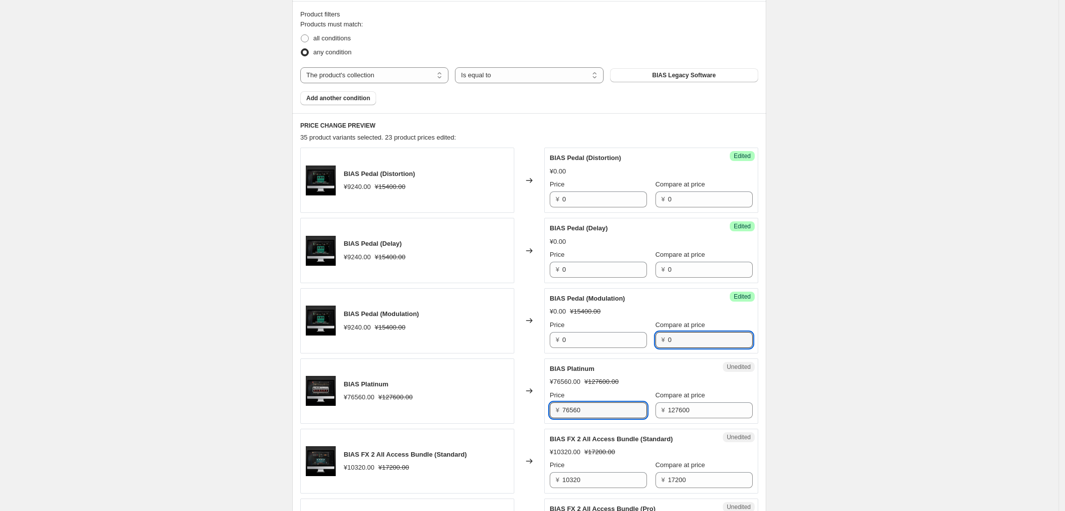
click at [543, 415] on div "BIAS Platinum ¥76560.00 ¥127600.00 Changed to Unedited BIAS Platinum ¥76560.00 …" at bounding box center [529, 391] width 458 height 65
type input "0"
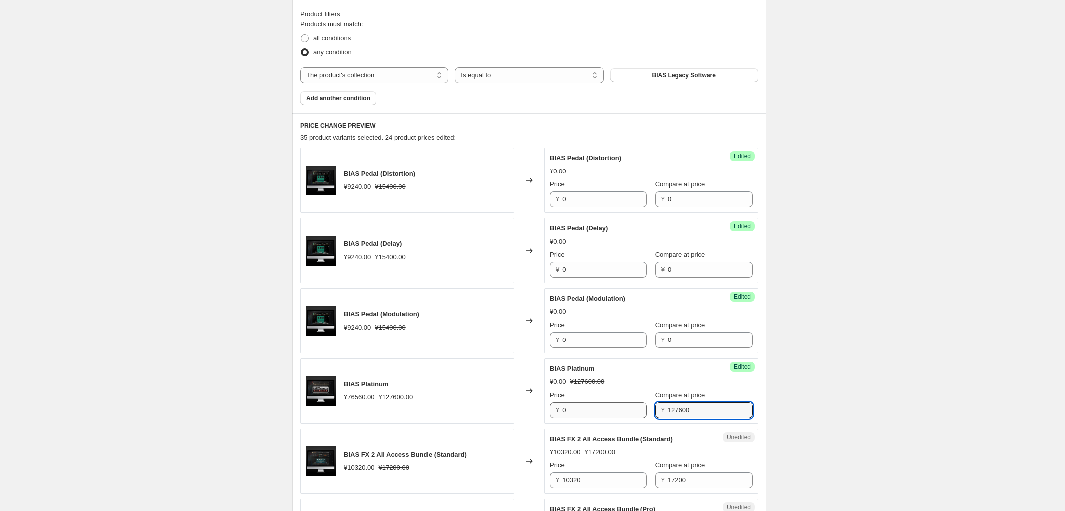
click at [596, 416] on div "Price ¥ 0 Compare at price ¥ 127600" at bounding box center [651, 405] width 203 height 28
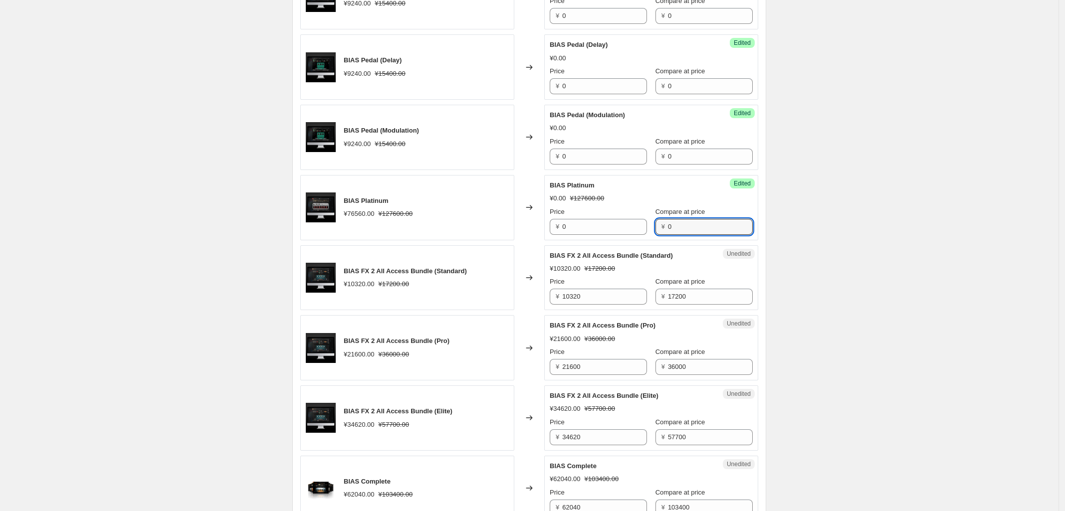
scroll to position [487, 0]
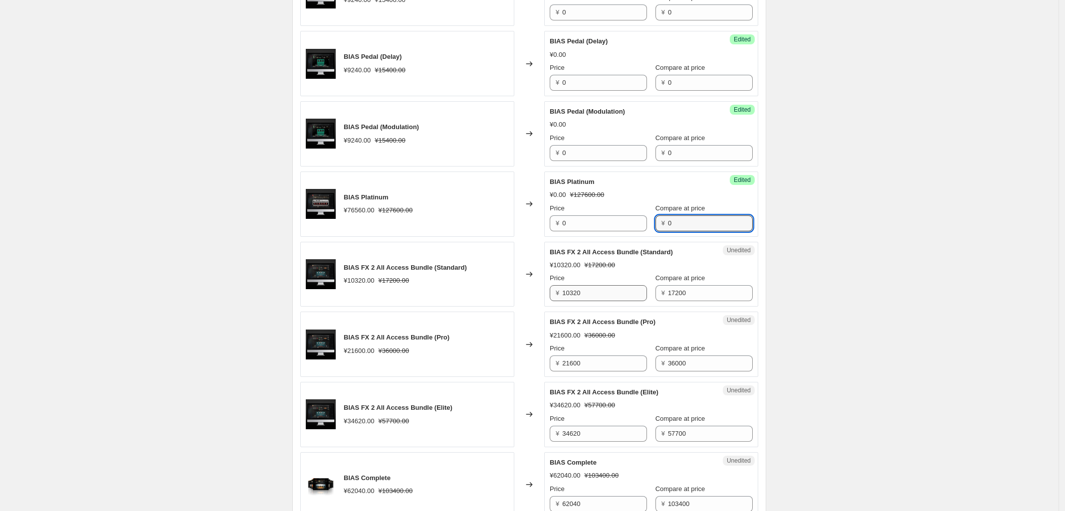
type input "0"
click at [549, 294] on div "Unedited BIAS FX 2 All Access Bundle (Standard) ¥10320.00 ¥17200.00 Price ¥ 103…" at bounding box center [651, 274] width 214 height 65
type input "0"
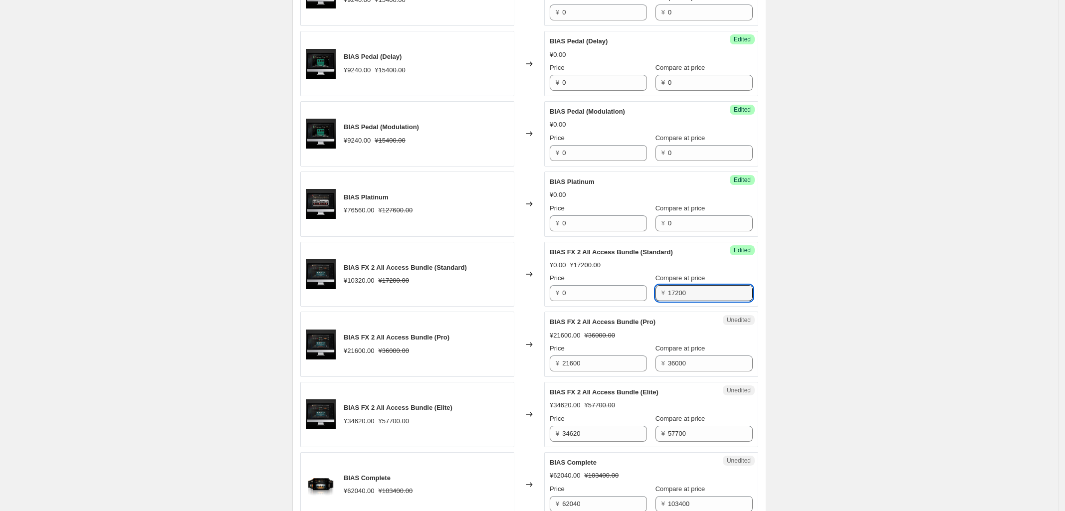
click at [609, 300] on div "Price ¥ 0 Compare at price ¥ 17200" at bounding box center [651, 287] width 203 height 28
type input "0"
click at [519, 367] on div "BIAS FX 2 All Access Bundle (Pro) ¥21600.00 ¥36000.00 Changed to Unedited BIAS …" at bounding box center [529, 344] width 458 height 65
type input "0"
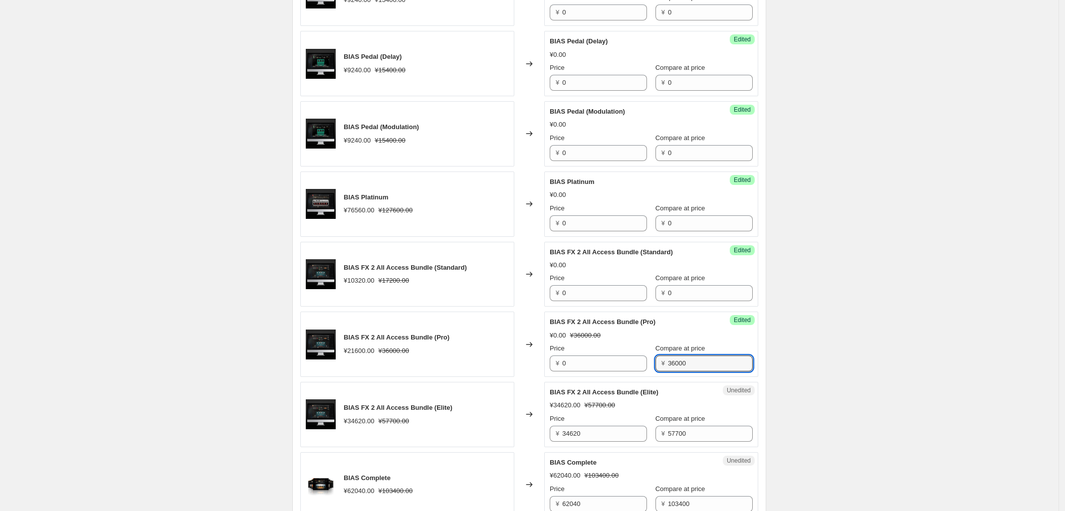
click at [610, 375] on div "Success Edited BIAS FX 2 All Access Bundle (Pro) ¥0.00 ¥36000.00 Price ¥ 0 Comp…" at bounding box center [651, 344] width 214 height 65
type input "0"
click at [525, 443] on div "BIAS FX 2 All Access Bundle (Elite) ¥34620.00 ¥57700.00 Changed to Unedited BIA…" at bounding box center [529, 414] width 458 height 65
type input "0"
click at [606, 442] on div "Price ¥ 0 Compare at price ¥ 57700" at bounding box center [651, 428] width 203 height 28
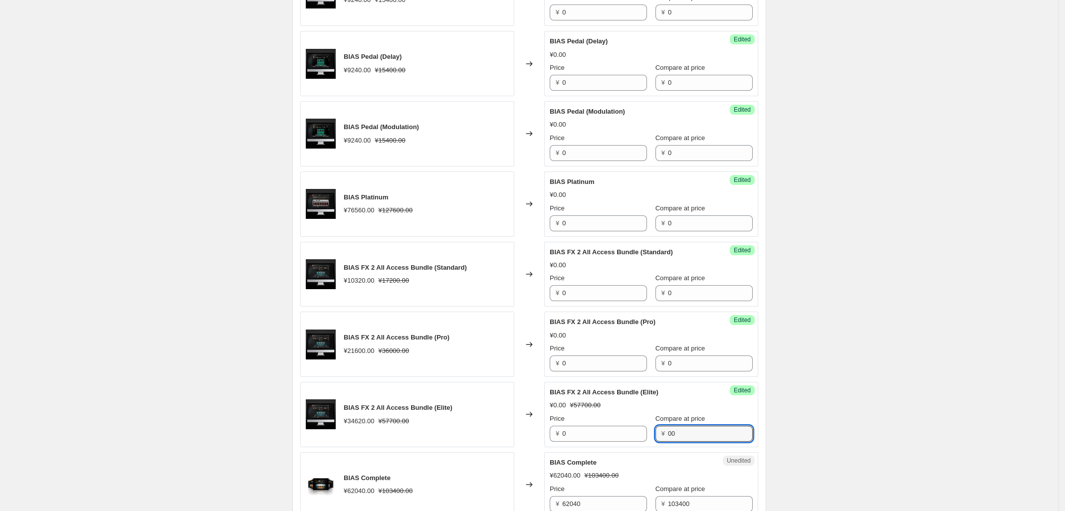
click at [644, 432] on div "Price ¥ 0 Compare at price ¥ 00" at bounding box center [651, 428] width 203 height 28
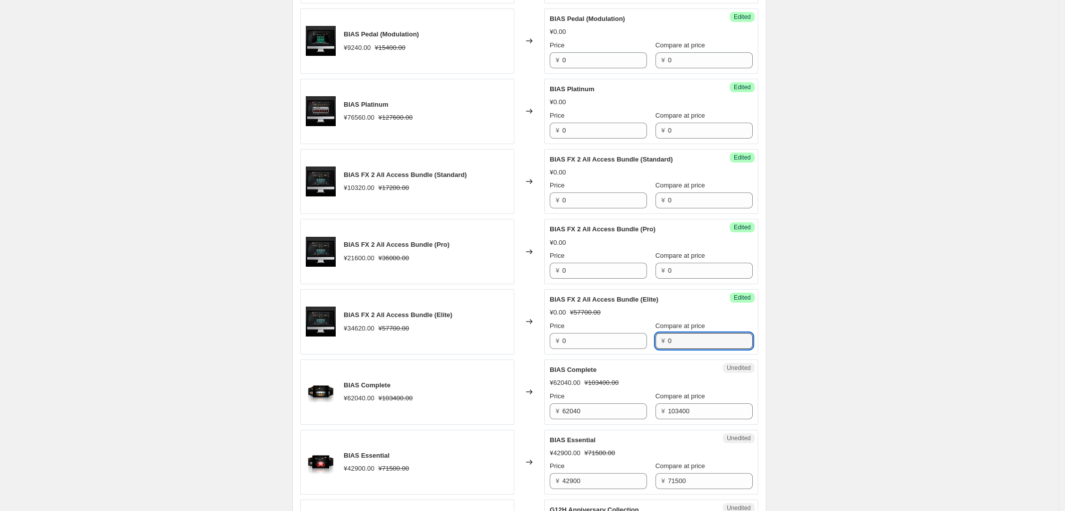
scroll to position [737, 0]
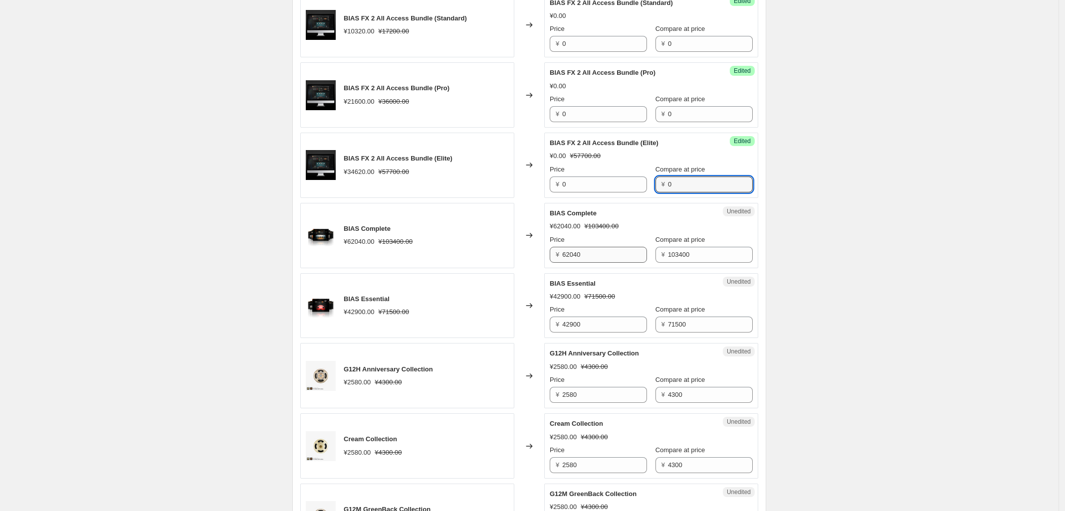
type input "0"
click at [522, 263] on div "BIAS Complete ¥62040.00 ¥103400.00 Changed to Unedited BIAS Complete ¥62040.00 …" at bounding box center [529, 235] width 458 height 65
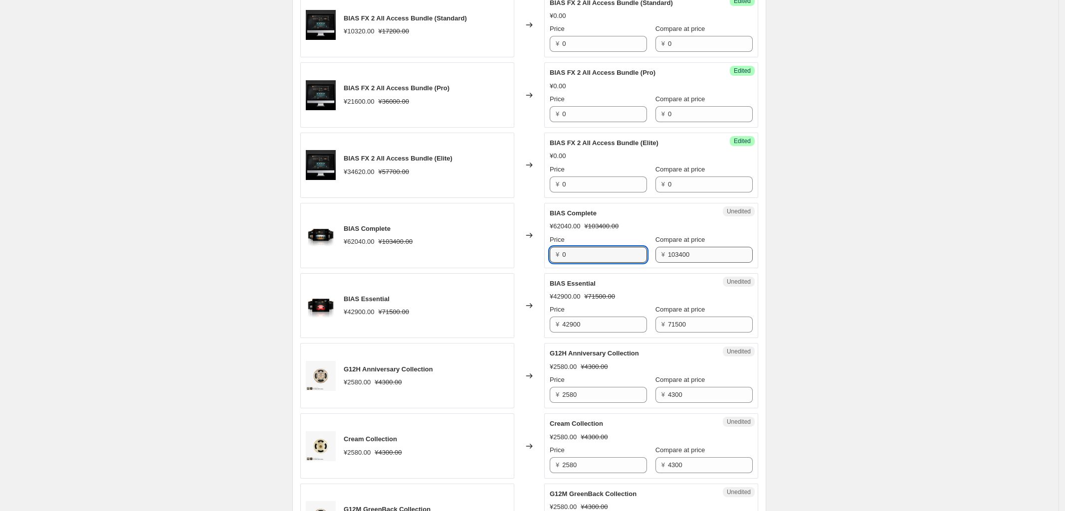
type input "0"
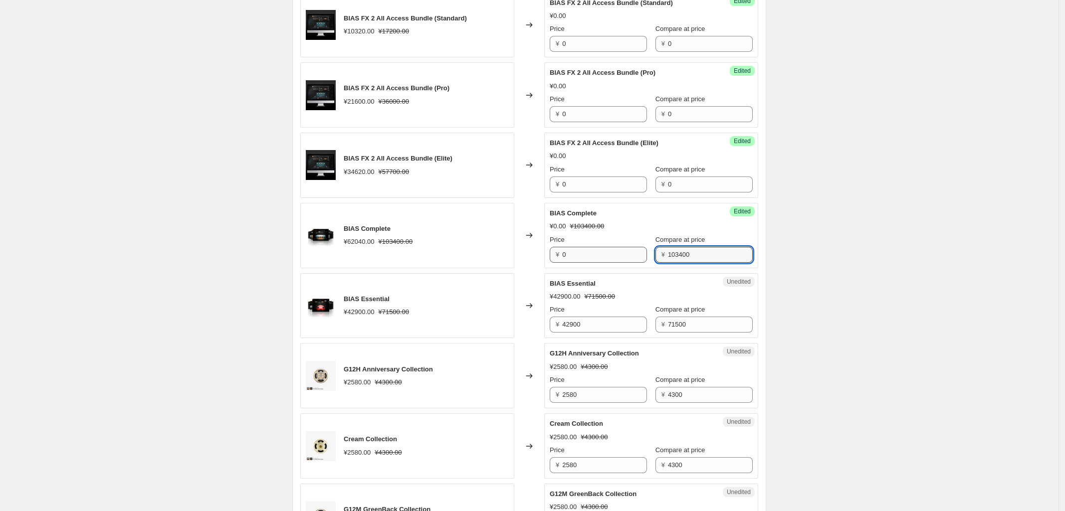
click at [630, 260] on div "Price ¥ 0 Compare at price ¥ 103400" at bounding box center [651, 249] width 203 height 28
type input "0"
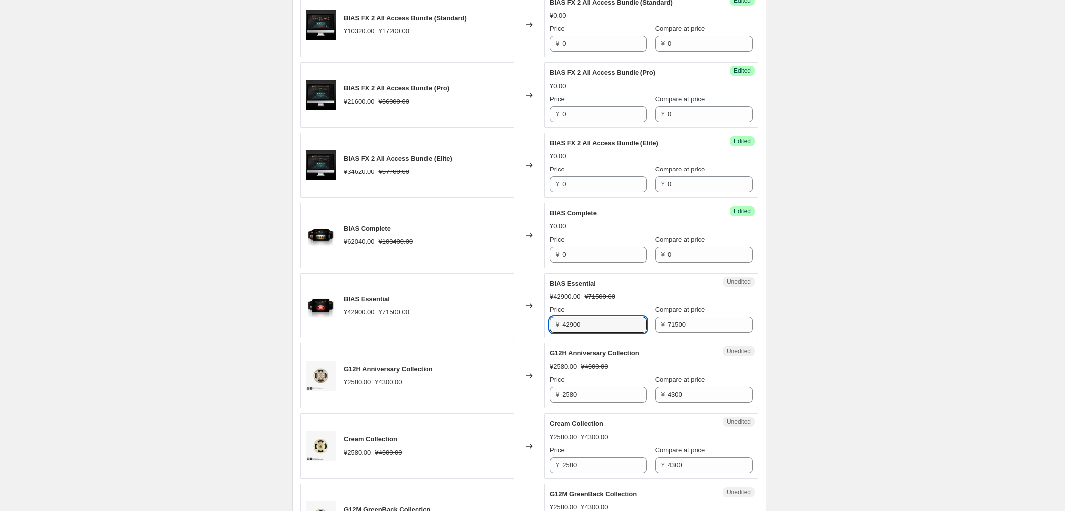
click at [520, 328] on div "BIAS Essential ¥42900.00 ¥71500.00 Changed to Unedited BIAS Essential ¥42900.00…" at bounding box center [529, 305] width 458 height 65
type input "0"
click at [604, 329] on div "Price ¥ 0 Compare at price ¥ 71500" at bounding box center [651, 319] width 203 height 28
type input "0"
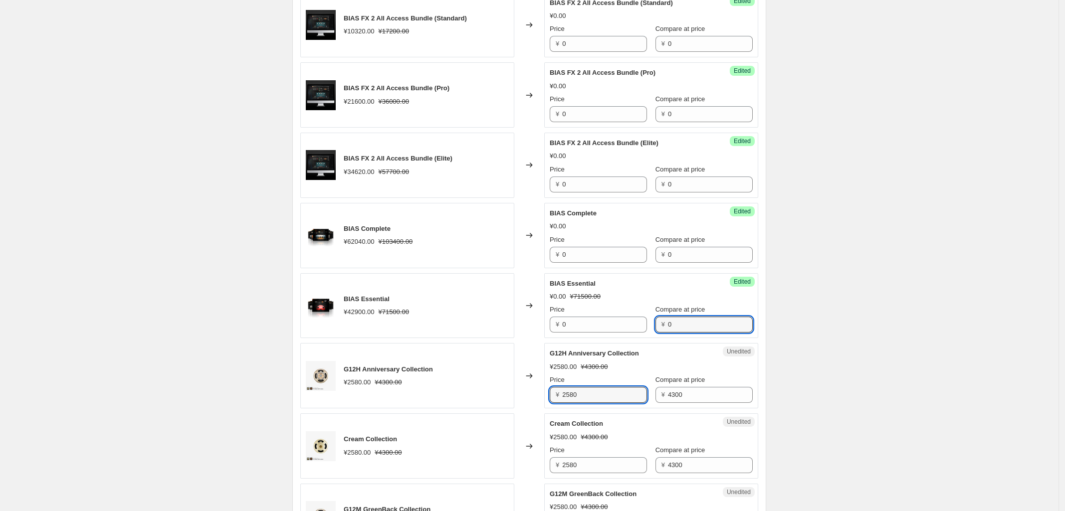
click at [521, 404] on div "G12H Anniversary Collection ¥2580.00 ¥4300.00 Changed to Unedited G12H Annivers…" at bounding box center [529, 375] width 458 height 65
type input "0"
click at [609, 402] on div "Price ¥ 0 Compare at price ¥ 4300" at bounding box center [651, 389] width 203 height 28
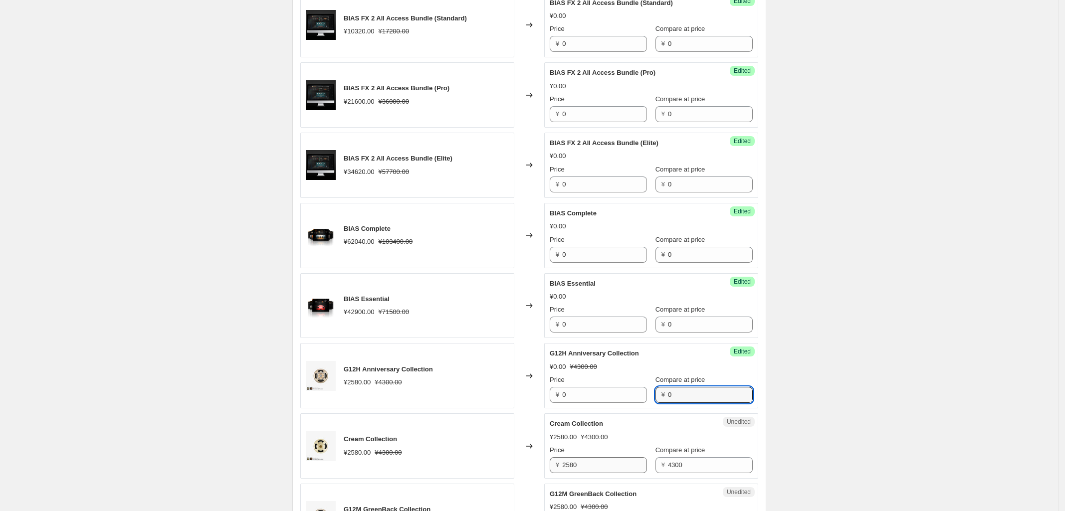
type input "0"
click at [547, 470] on div "Unedited Cream Collection ¥2580.00 ¥4300.00 Price ¥ 2580 Compare at price ¥ 4300" at bounding box center [651, 445] width 214 height 65
type input "0"
click at [627, 467] on div "Price ¥ 0 Compare at price ¥ 4300" at bounding box center [651, 459] width 203 height 28
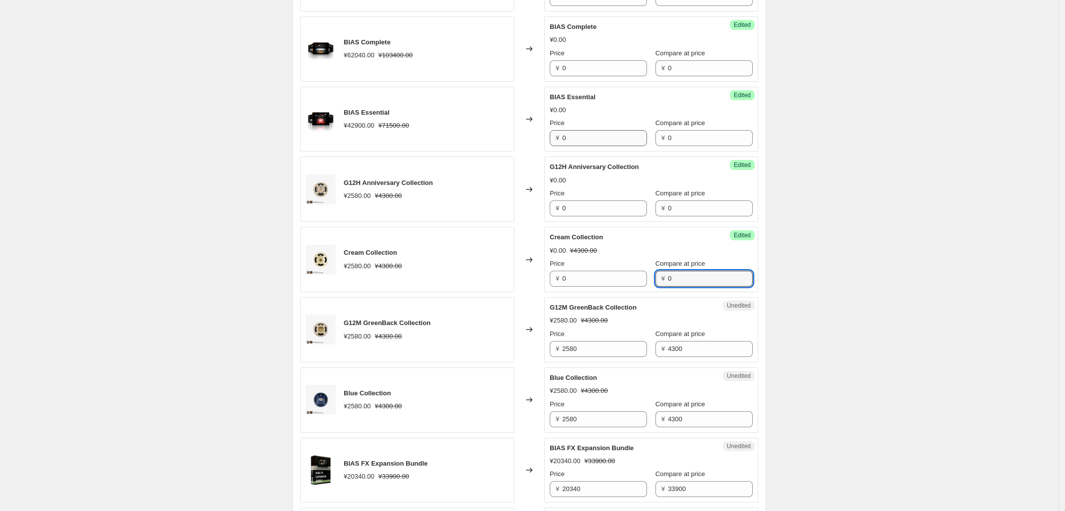
scroll to position [924, 0]
type input "0"
click at [545, 353] on div "G12M GreenBack Collection ¥2580.00 ¥4300.00 Changed to Unedited G12M GreenBack …" at bounding box center [529, 329] width 458 height 65
type input "0"
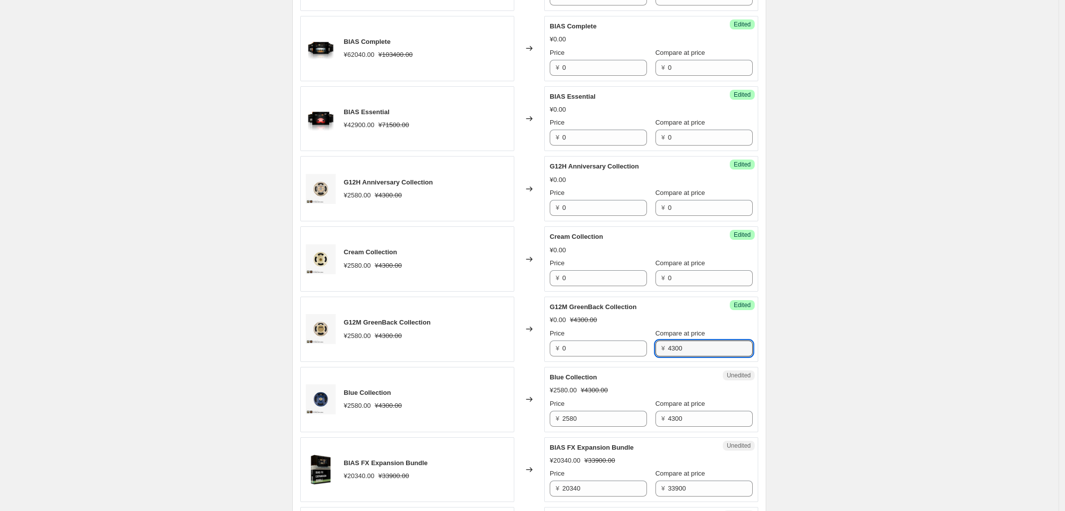
click at [614, 352] on div "Price ¥ 0 Compare at price ¥ 4300" at bounding box center [651, 343] width 203 height 28
type input "0"
click at [530, 420] on div "Blue Collection ¥2580.00 ¥4300.00 Changed to Unedited Blue Collection ¥2580.00 …" at bounding box center [529, 399] width 458 height 65
type input "0"
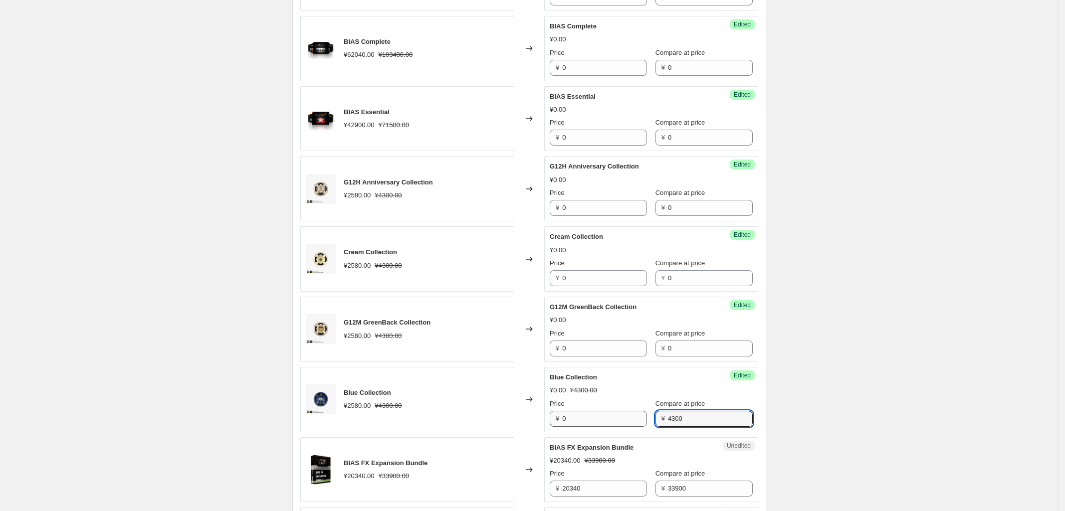
click at [627, 427] on div "Price ¥ 0 Compare at price ¥ 4300" at bounding box center [651, 413] width 203 height 28
click at [641, 422] on div "Price ¥ 0 Compare at price ¥ 000" at bounding box center [651, 413] width 203 height 28
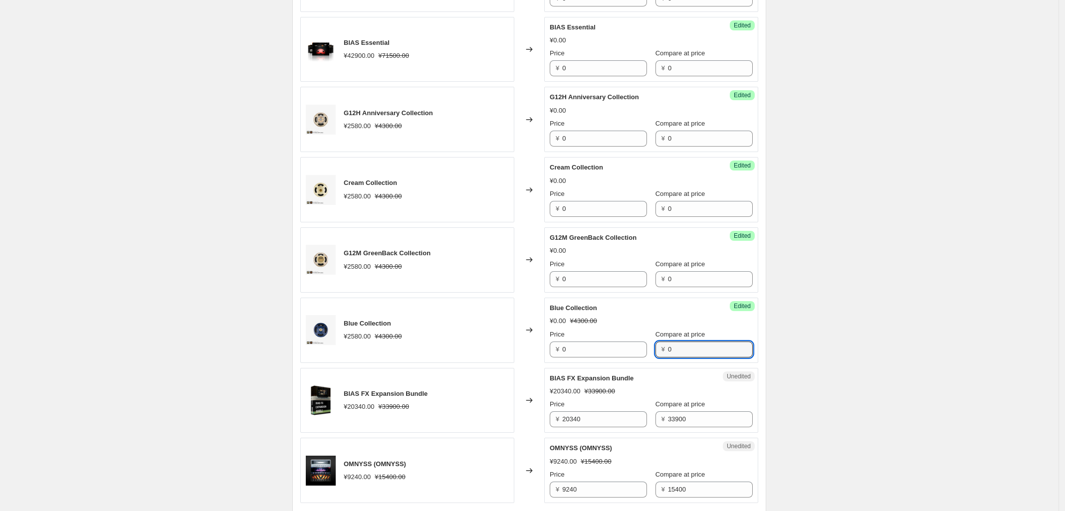
scroll to position [1048, 0]
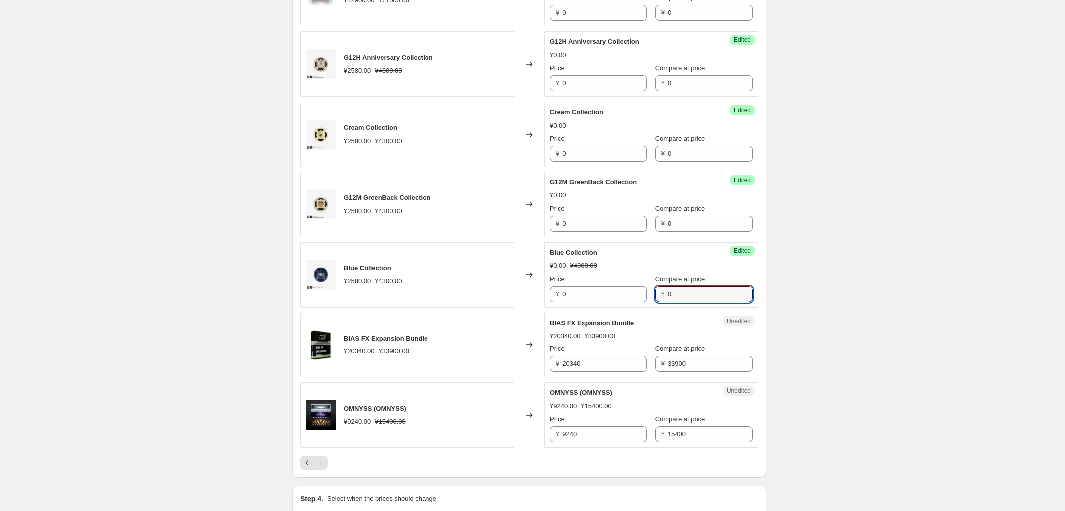
type input "0"
click at [555, 370] on div "¥ 20340" at bounding box center [598, 364] width 97 height 16
type input "0"
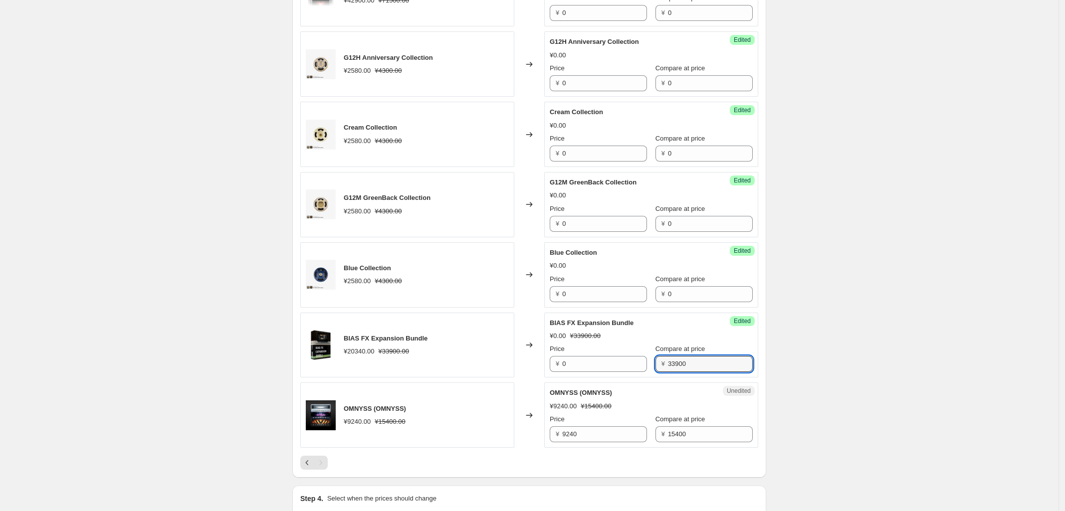
click at [575, 377] on div "Success Edited BIAS FX Expansion Bundle ¥0.00 ¥33900.00 Price ¥ 0 Compare at pr…" at bounding box center [651, 345] width 214 height 65
type input "0"
click at [552, 437] on div "Unedited OMNYSS (OMNYSS) ¥9240.00 ¥15400.00 Price ¥ 9240 Compare at price ¥ 154…" at bounding box center [651, 415] width 214 height 65
type input "0"
click at [632, 442] on div "Price ¥ 0 Compare at price ¥ 15400" at bounding box center [651, 428] width 203 height 28
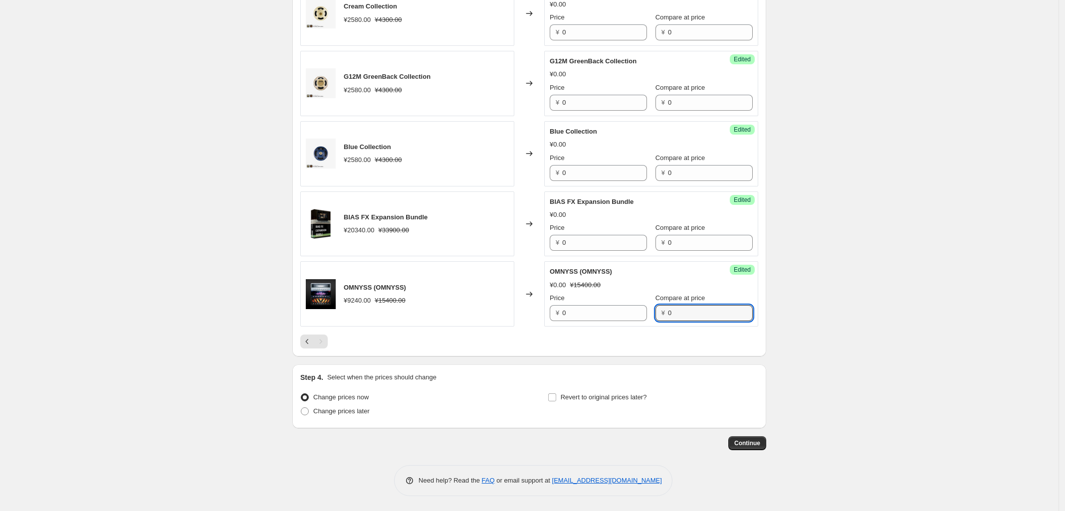
scroll to position [1173, 0]
type input "0"
click at [749, 443] on span "Continue" at bounding box center [747, 443] width 26 height 8
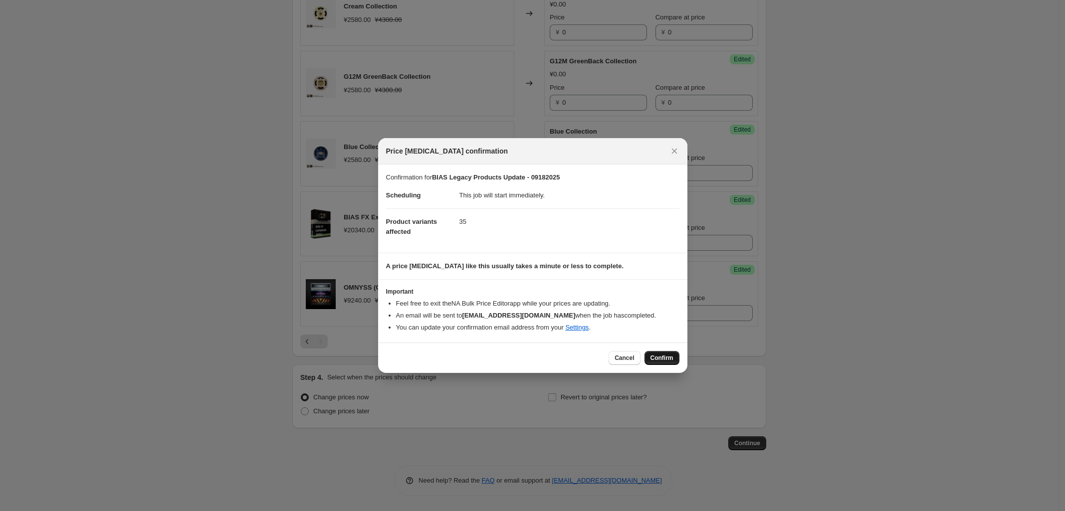
click at [657, 355] on span "Confirm" at bounding box center [661, 358] width 23 height 8
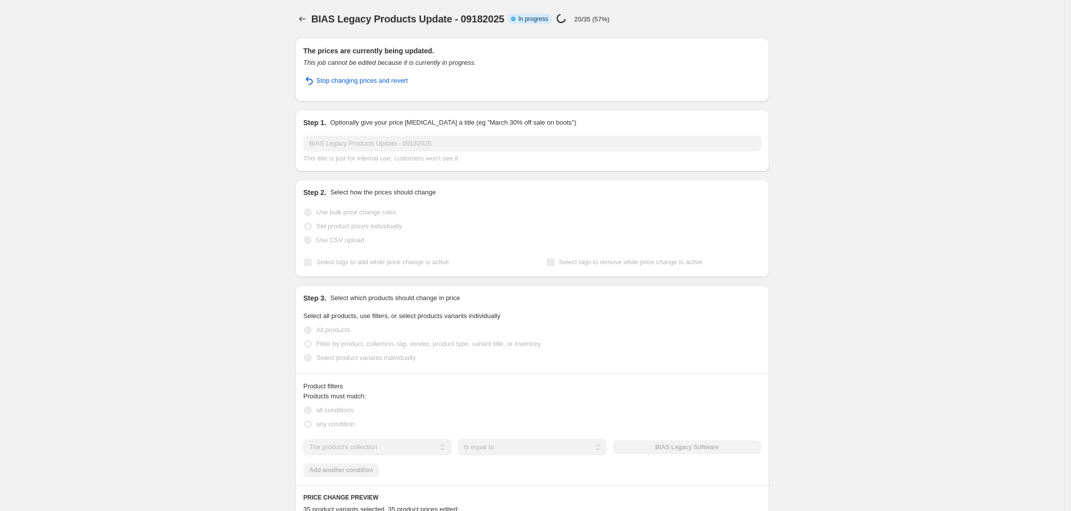
select select "collection"
